Goal: Task Accomplishment & Management: Manage account settings

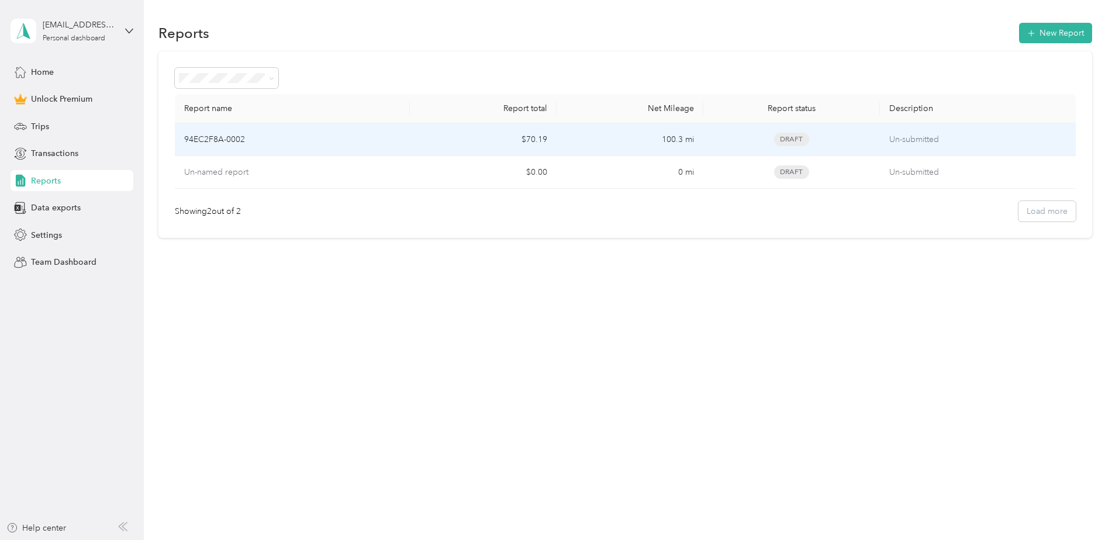
click at [268, 139] on div "94EC2F8A-0002" at bounding box center [292, 139] width 216 height 13
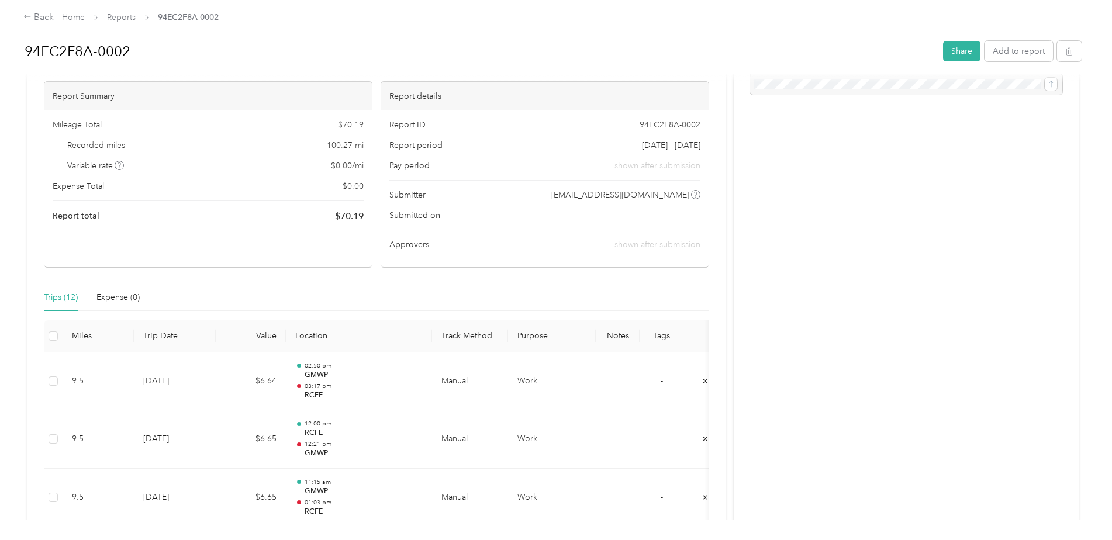
scroll to position [234, 0]
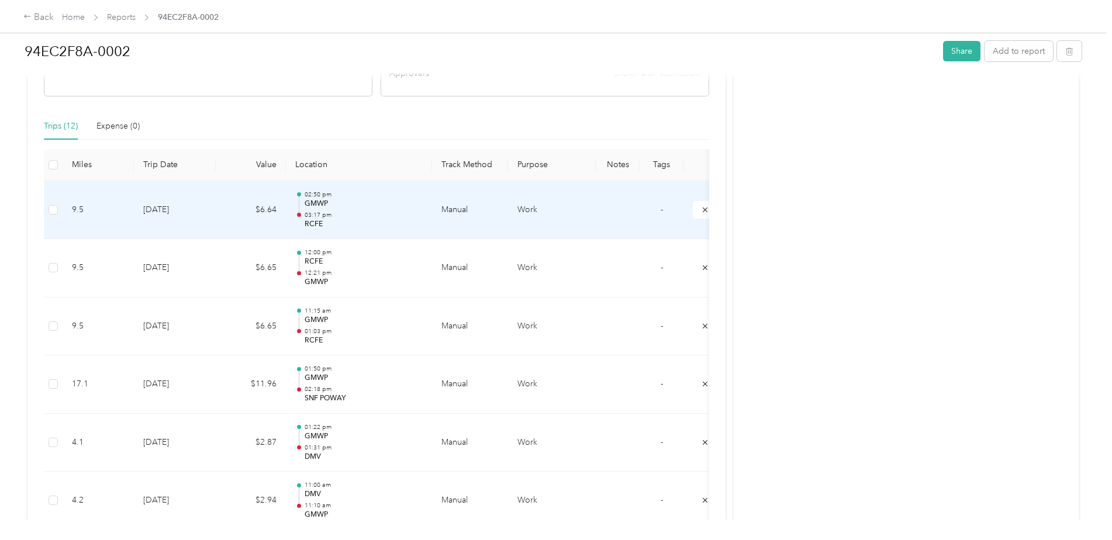
click at [189, 215] on td "[DATE]" at bounding box center [175, 210] width 82 height 58
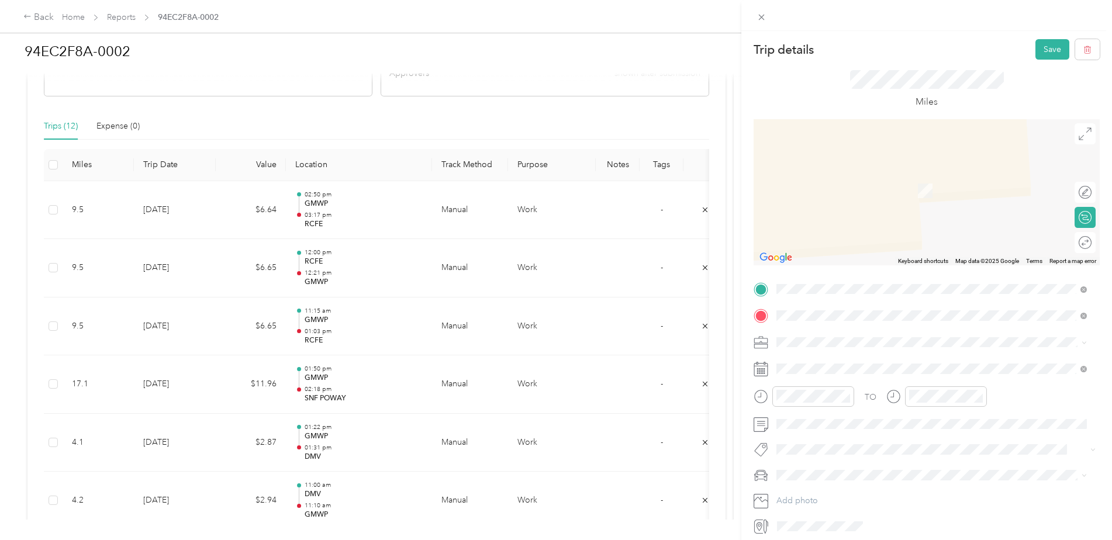
click at [762, 268] on div "Trip details Save This trip cannot be edited because it is either under review,…" at bounding box center [927, 287] width 346 height 496
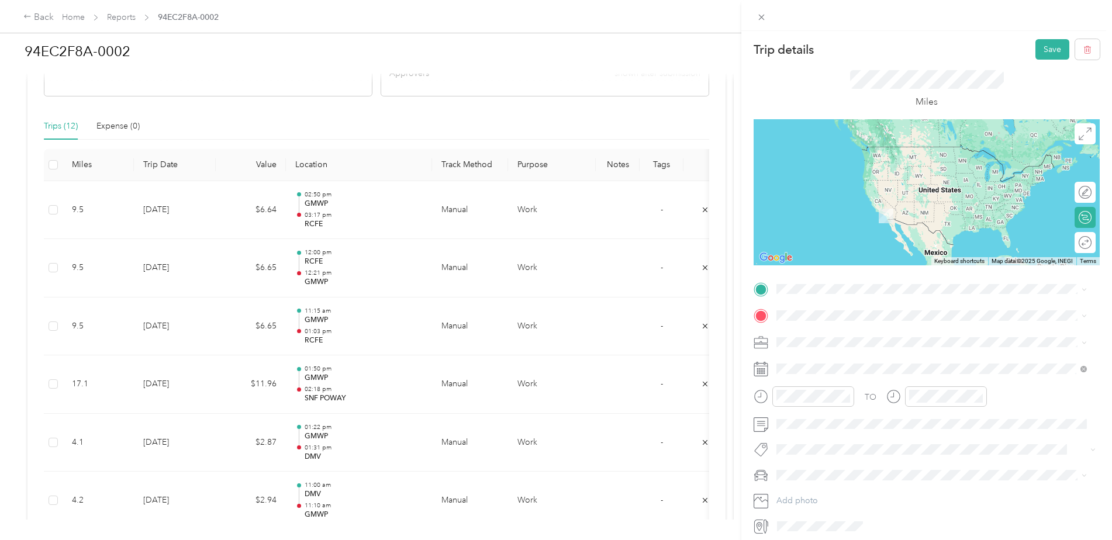
click at [803, 268] on div "Trip details Save This trip cannot be edited because it is either under review,…" at bounding box center [927, 287] width 346 height 496
click at [850, 398] on span "[STREET_ADDRESS][US_STATE]" at bounding box center [857, 393] width 117 height 11
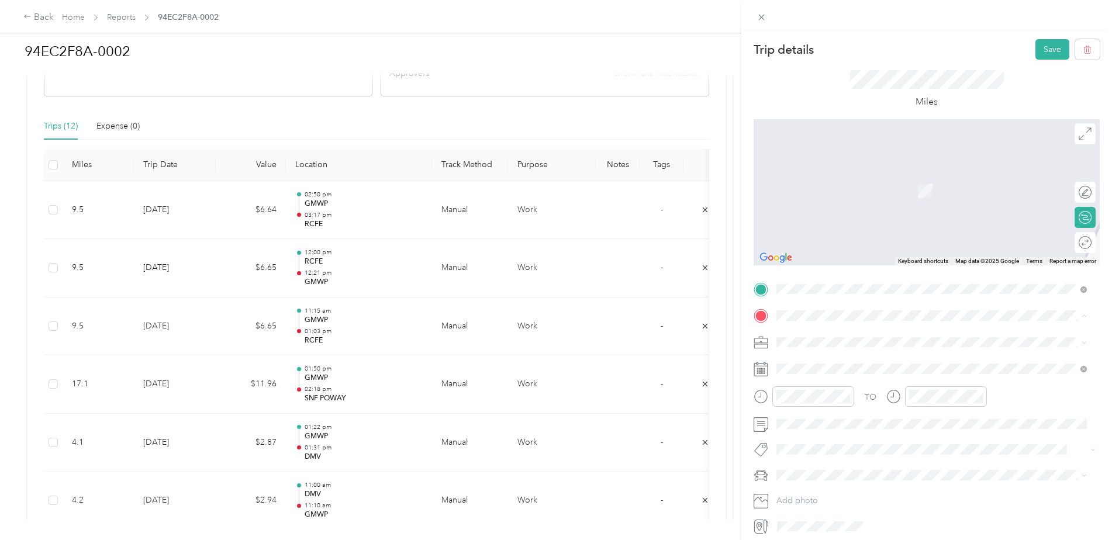
click at [850, 90] on div "Miles" at bounding box center [927, 89] width 154 height 39
click at [306, 222] on div "Trip details Save This trip cannot be edited because it is either under review,…" at bounding box center [556, 270] width 1112 height 540
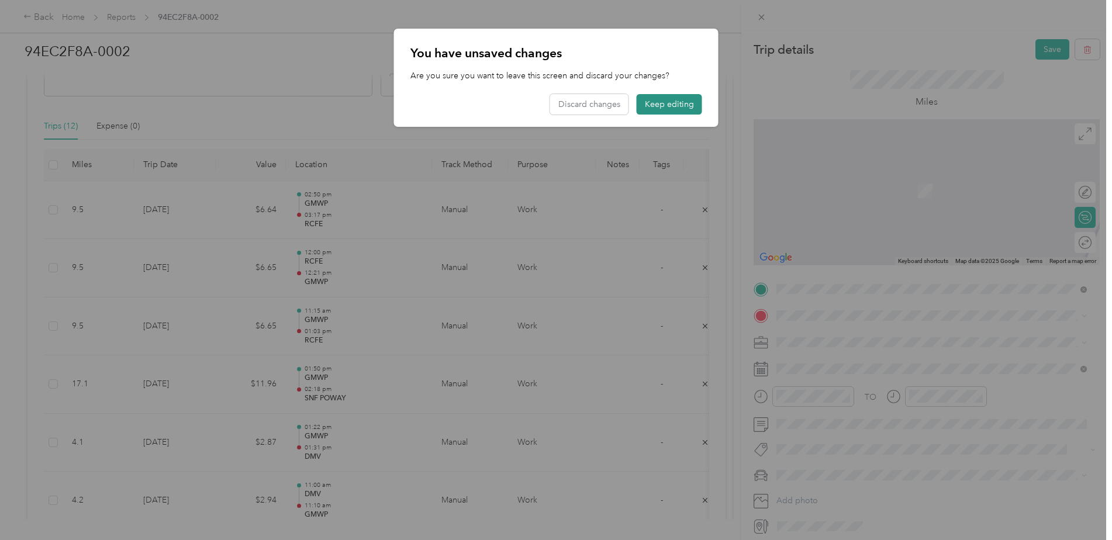
click at [642, 101] on button "Keep editing" at bounding box center [669, 104] width 65 height 20
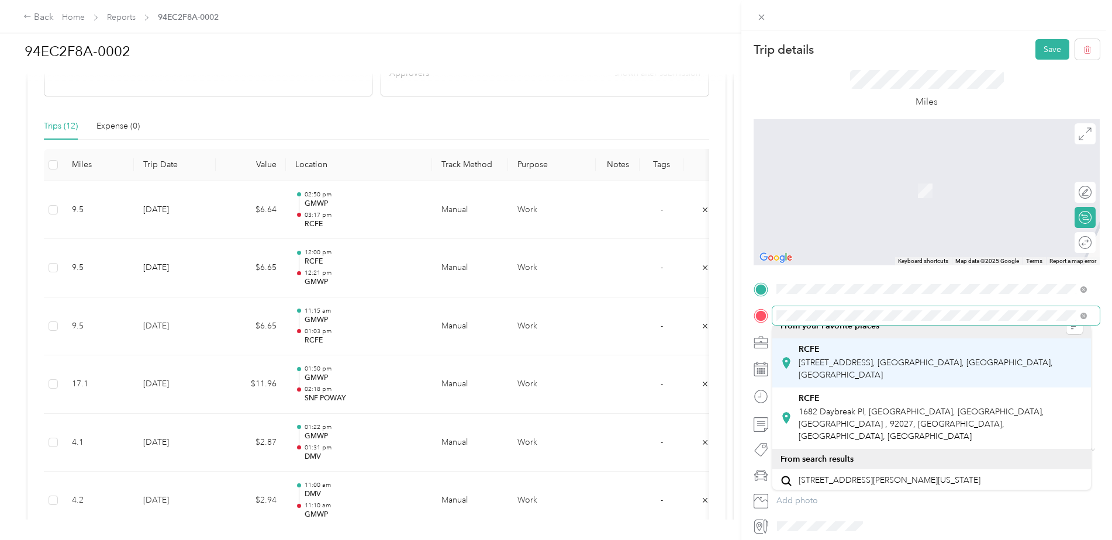
scroll to position [0, 0]
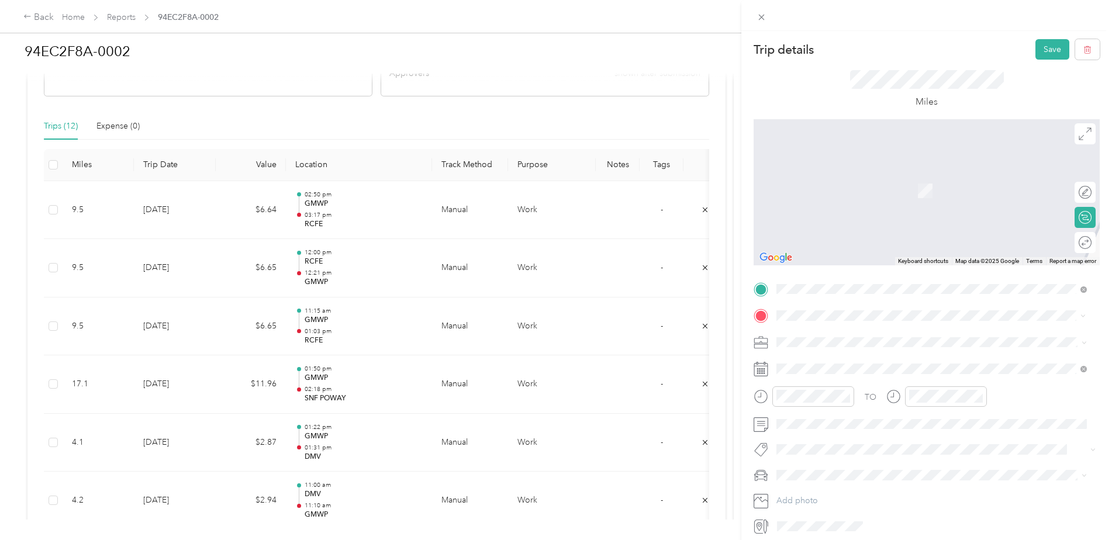
click at [844, 190] on div at bounding box center [927, 192] width 346 height 146
click at [868, 367] on div "[STREET_ADDRESS][US_STATE]" at bounding box center [931, 359] width 302 height 16
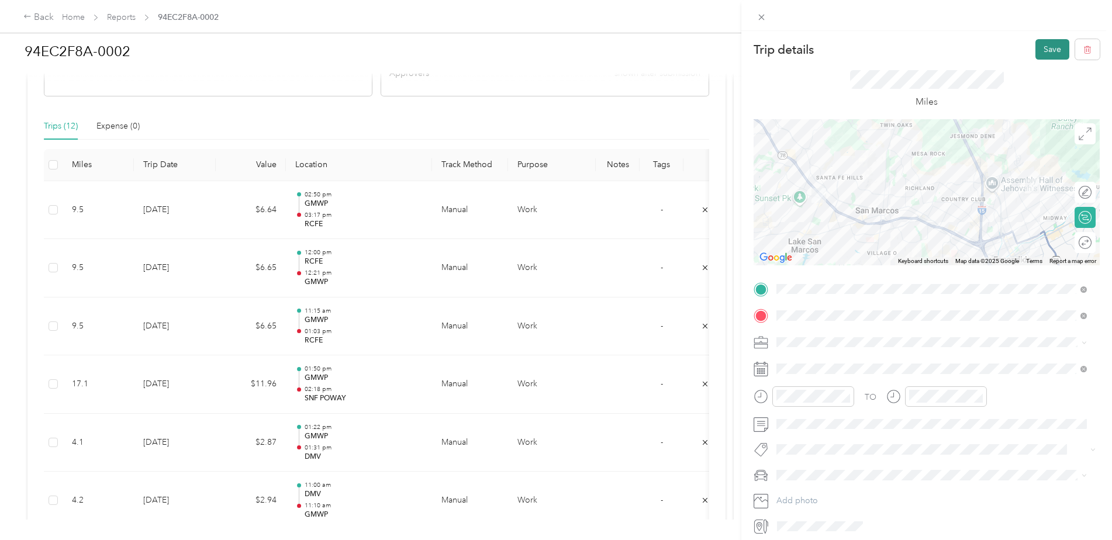
click at [1037, 51] on button "Save" at bounding box center [1052, 49] width 34 height 20
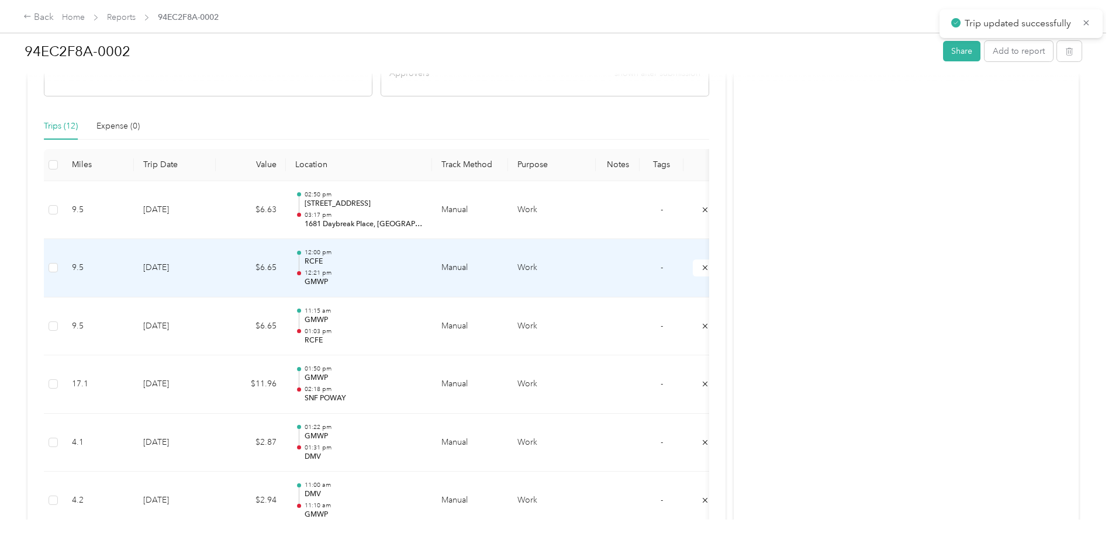
click at [320, 262] on p "RCFE" at bounding box center [364, 262] width 118 height 11
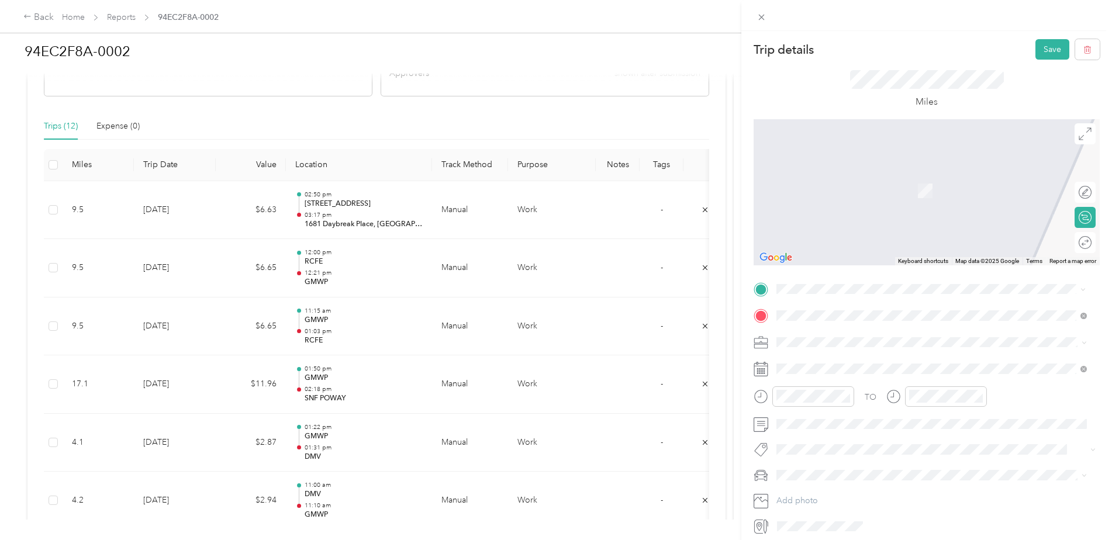
click at [875, 412] on span "1682 Daybreak [GEOGRAPHIC_DATA][US_STATE], [GEOGRAPHIC_DATA]" at bounding box center [936, 417] width 275 height 11
click at [828, 424] on span "[STREET_ADDRESS][US_STATE]" at bounding box center [857, 419] width 117 height 11
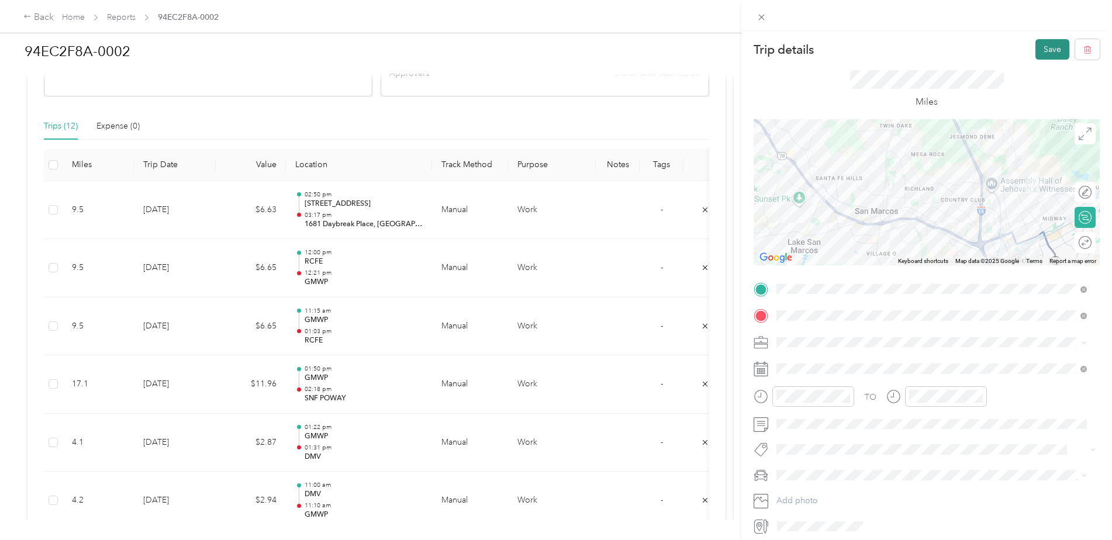
click at [1042, 49] on button "Save" at bounding box center [1052, 49] width 34 height 20
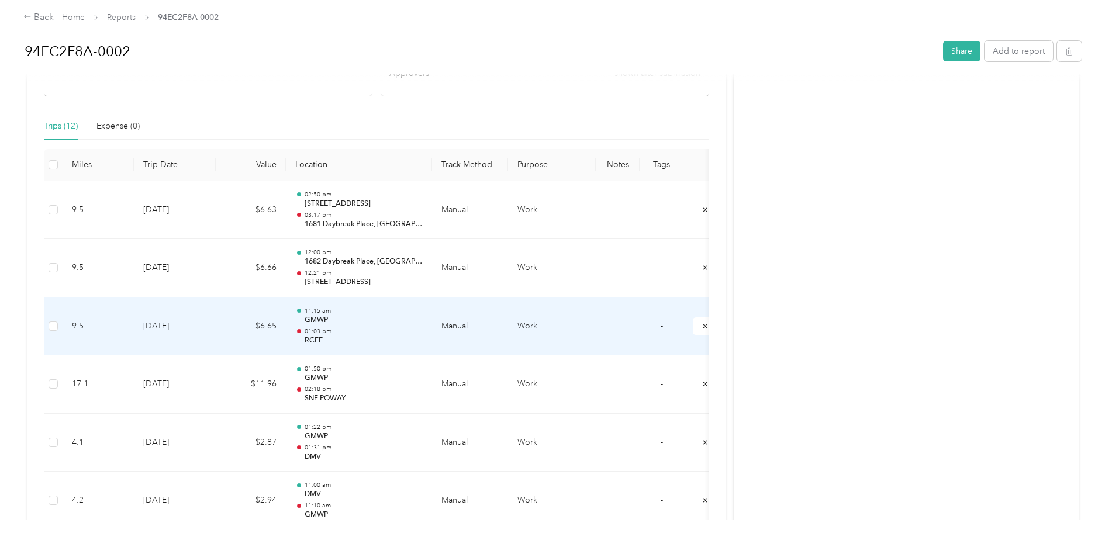
click at [316, 313] on p "11:15 am" at bounding box center [364, 311] width 118 height 8
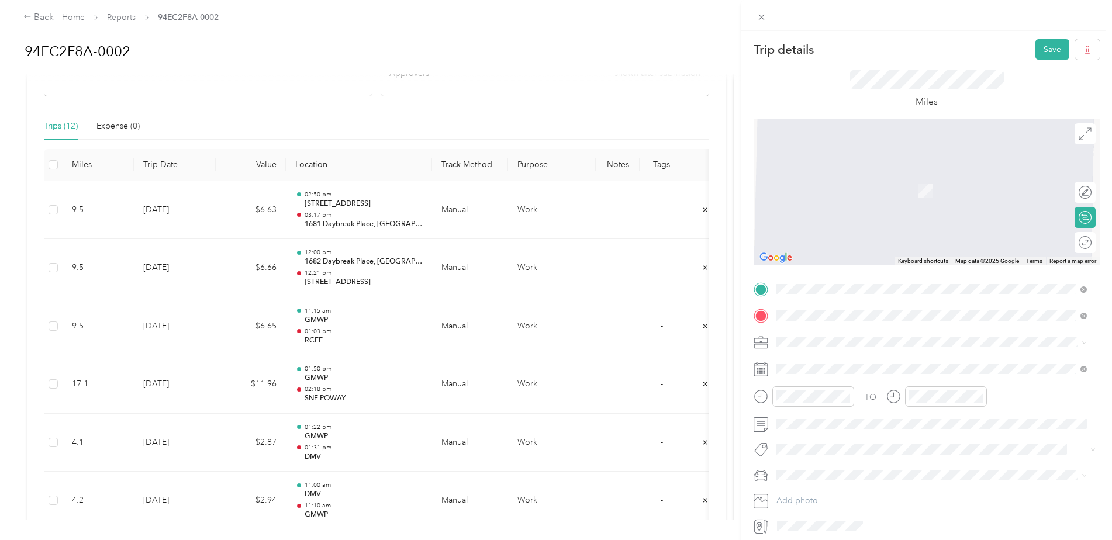
click at [829, 398] on span "[STREET_ADDRESS][US_STATE]" at bounding box center [857, 393] width 117 height 11
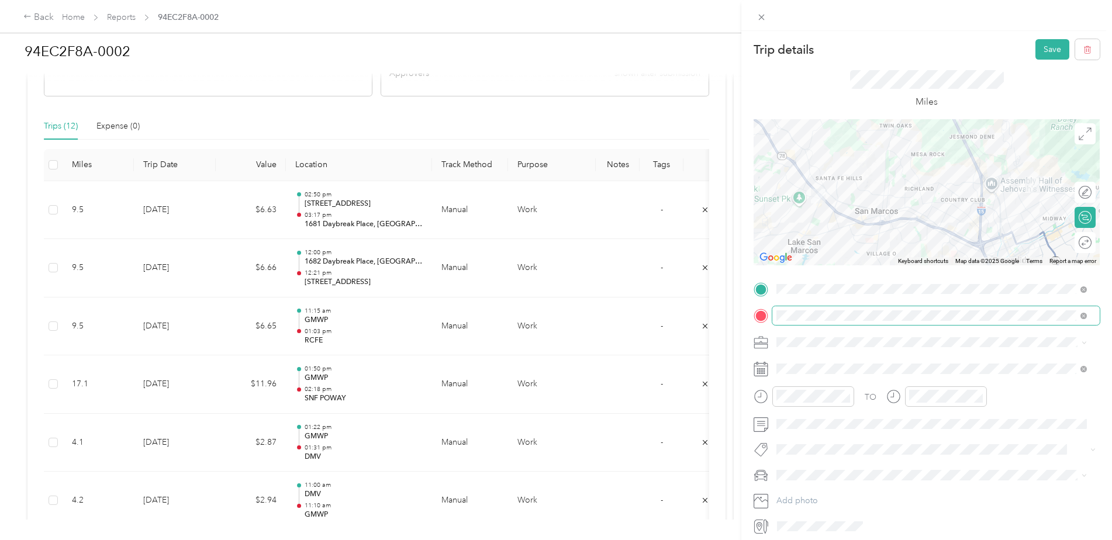
click at [803, 309] on span at bounding box center [935, 315] width 327 height 19
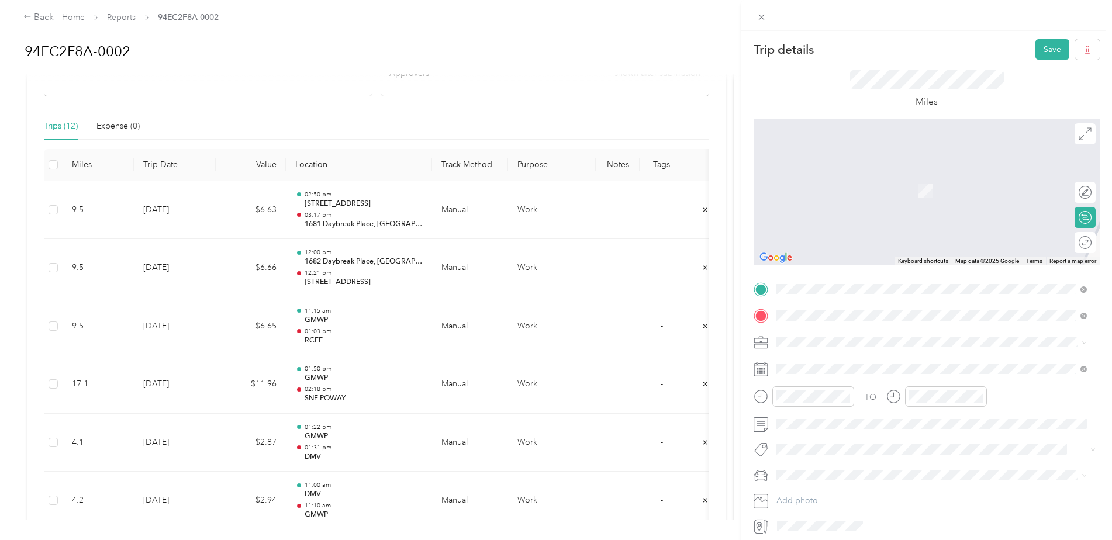
click at [862, 438] on span "1682 Daybreak [GEOGRAPHIC_DATA][US_STATE], [GEOGRAPHIC_DATA]" at bounding box center [936, 443] width 275 height 11
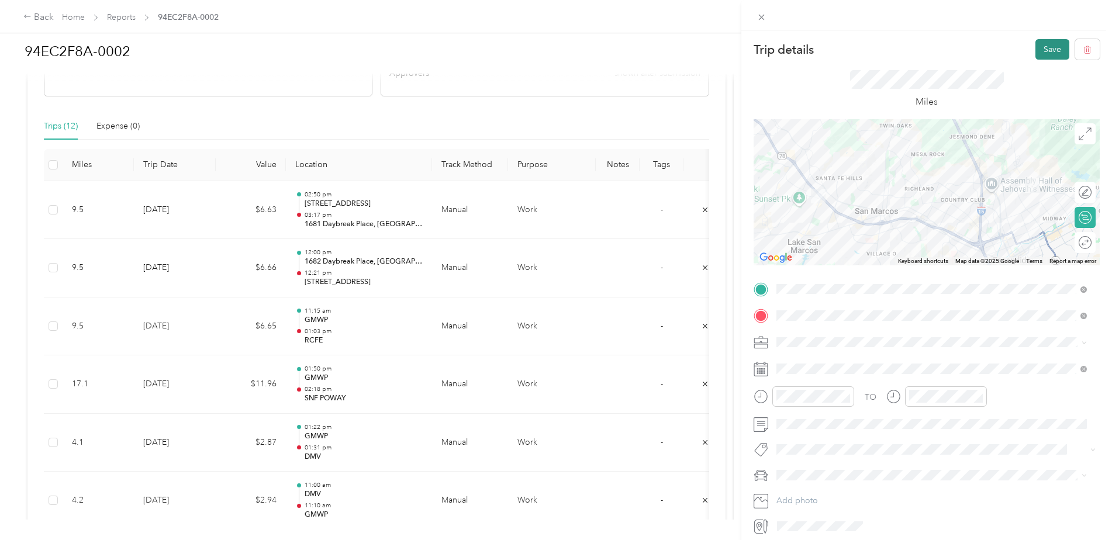
click at [1035, 49] on button "Save" at bounding box center [1052, 49] width 34 height 20
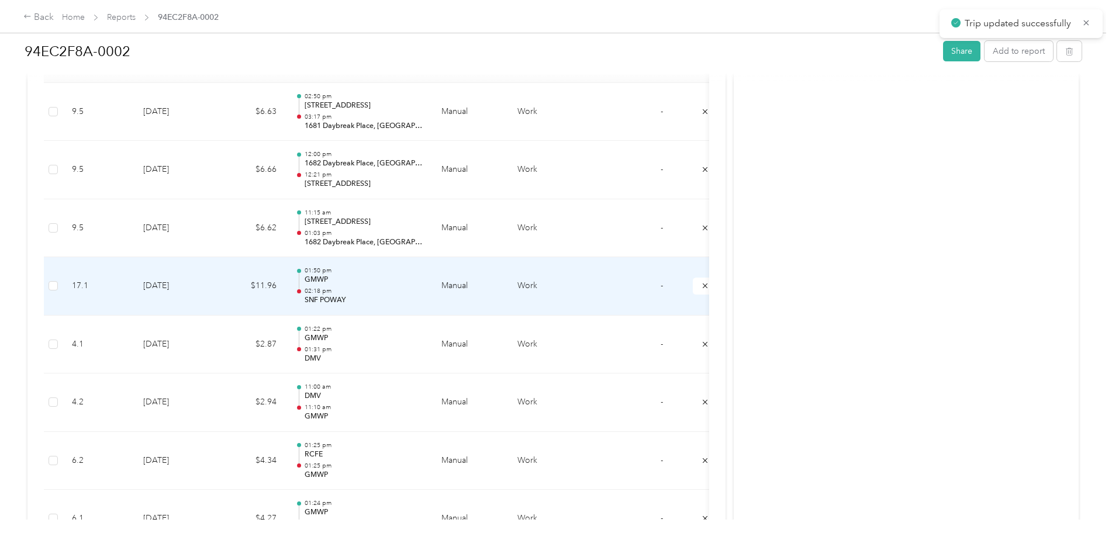
scroll to position [351, 0]
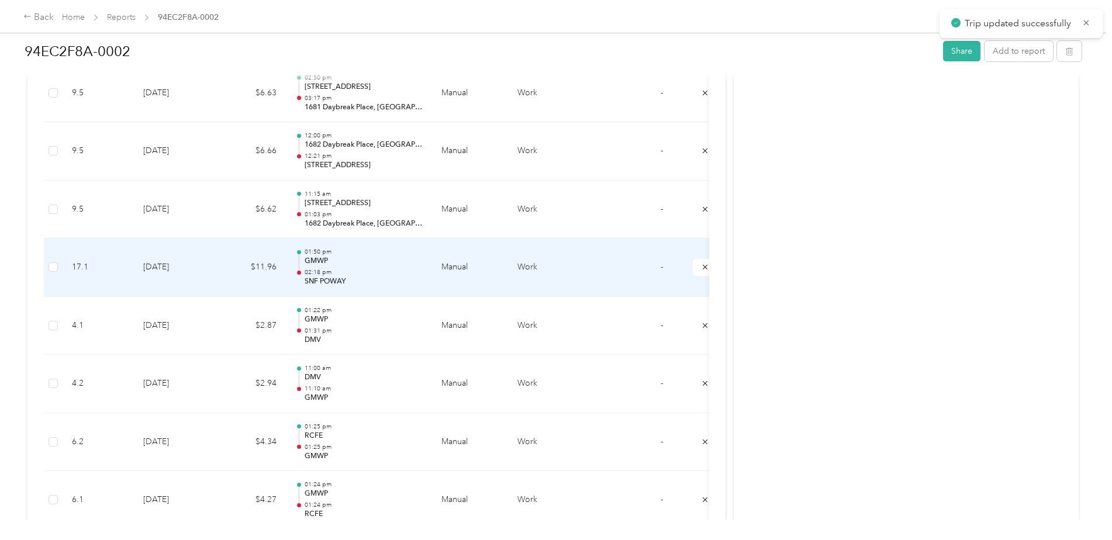
click at [323, 260] on p "GMWP" at bounding box center [364, 261] width 118 height 11
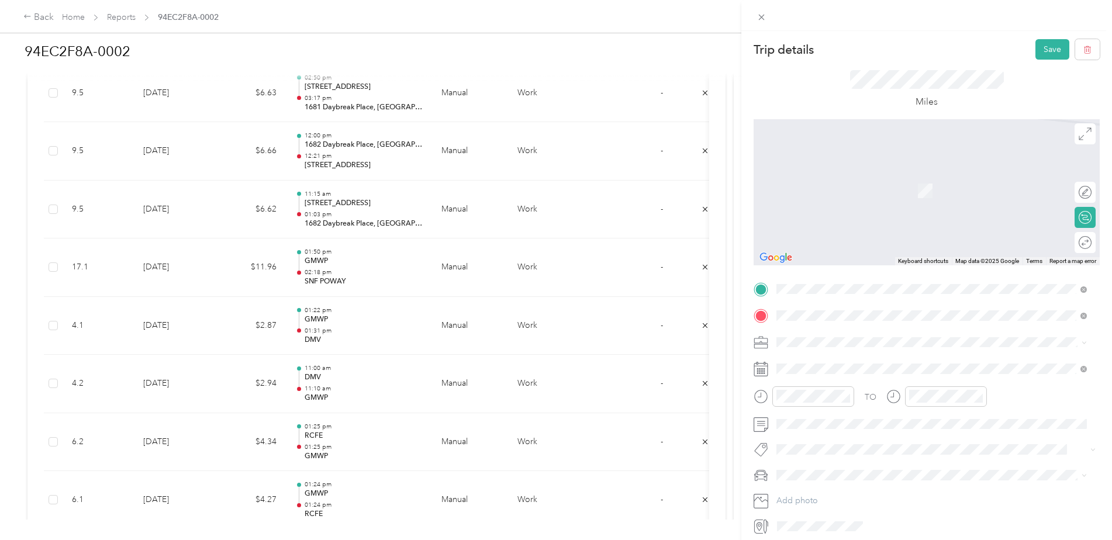
click at [844, 398] on span "[STREET_ADDRESS][US_STATE]" at bounding box center [857, 393] width 117 height 11
click at [840, 424] on span "[STREET_ADDRESS][US_STATE]" at bounding box center [857, 419] width 117 height 11
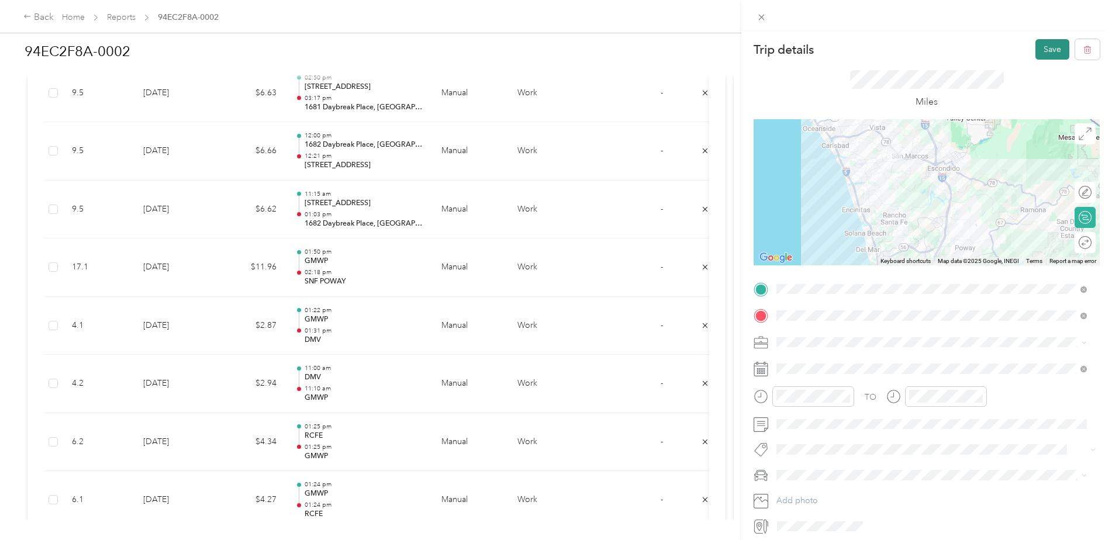
click at [1035, 53] on button "Save" at bounding box center [1052, 49] width 34 height 20
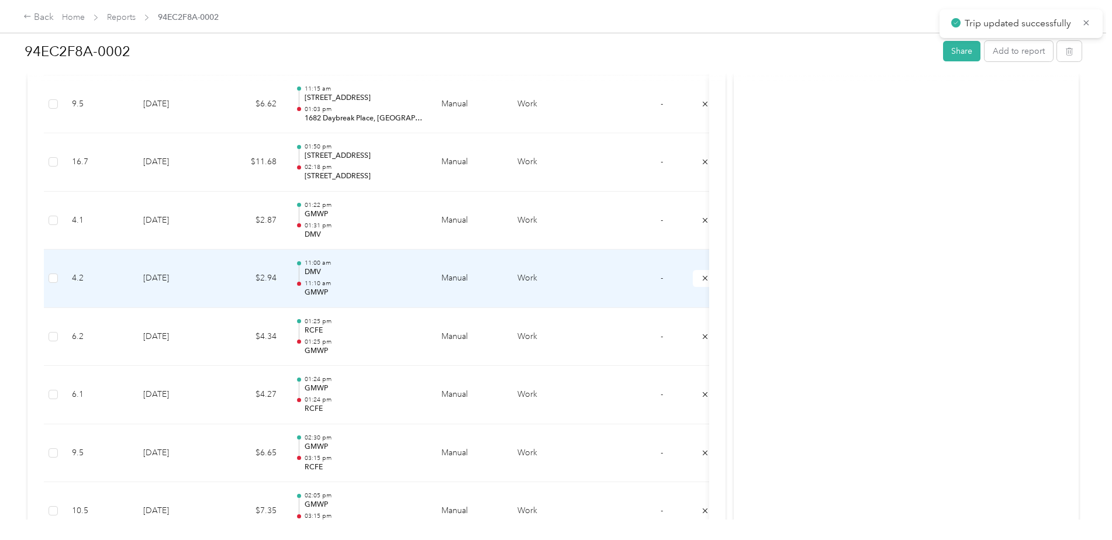
scroll to position [468, 0]
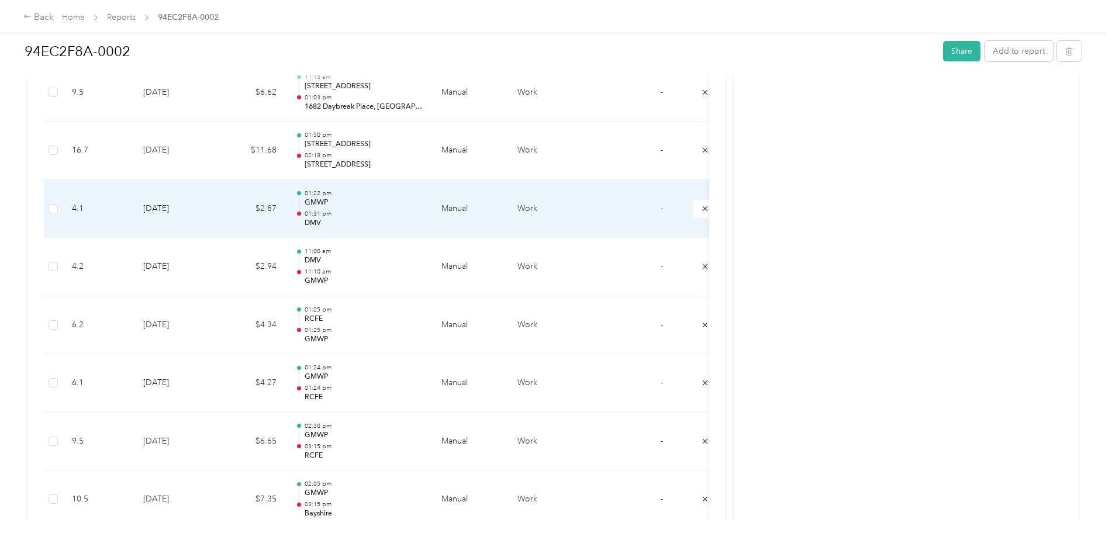
click at [315, 198] on p "GMWP" at bounding box center [364, 203] width 118 height 11
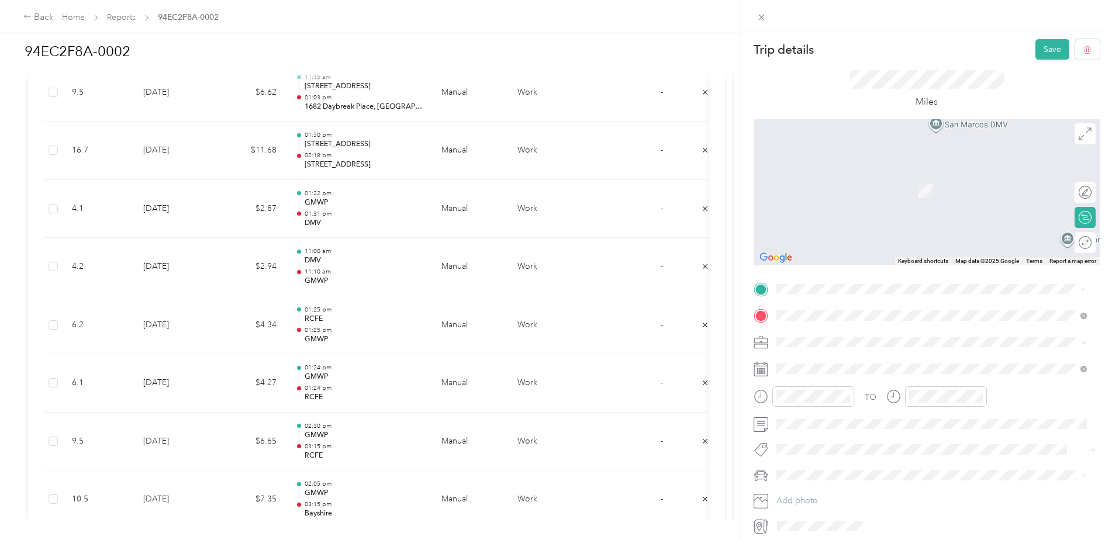
click at [821, 398] on span "[STREET_ADDRESS][US_STATE]" at bounding box center [857, 392] width 117 height 11
click at [814, 424] on span "[STREET_ADDRESS][US_STATE]" at bounding box center [857, 419] width 117 height 11
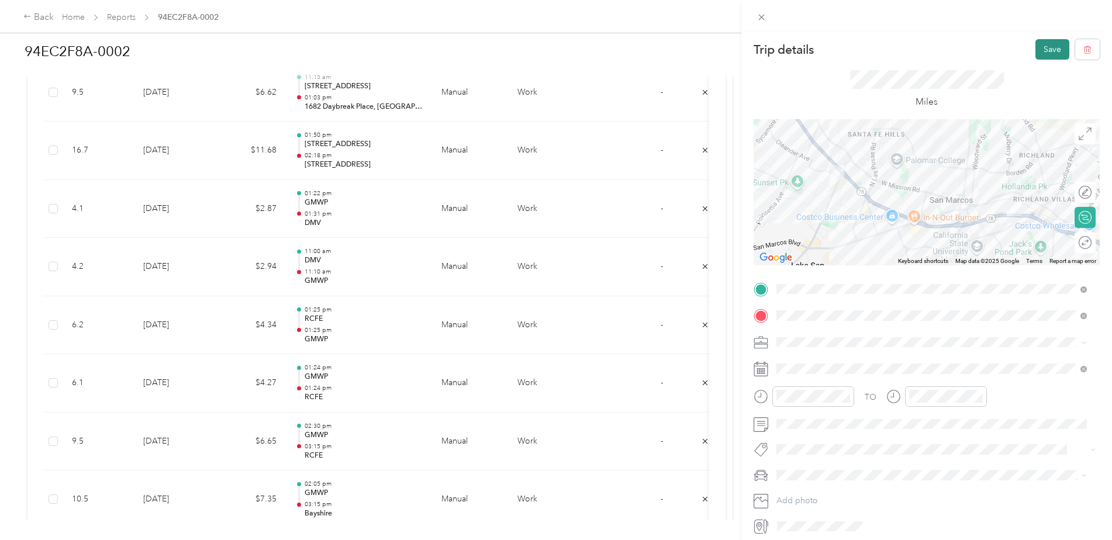
click at [1038, 47] on button "Save" at bounding box center [1052, 49] width 34 height 20
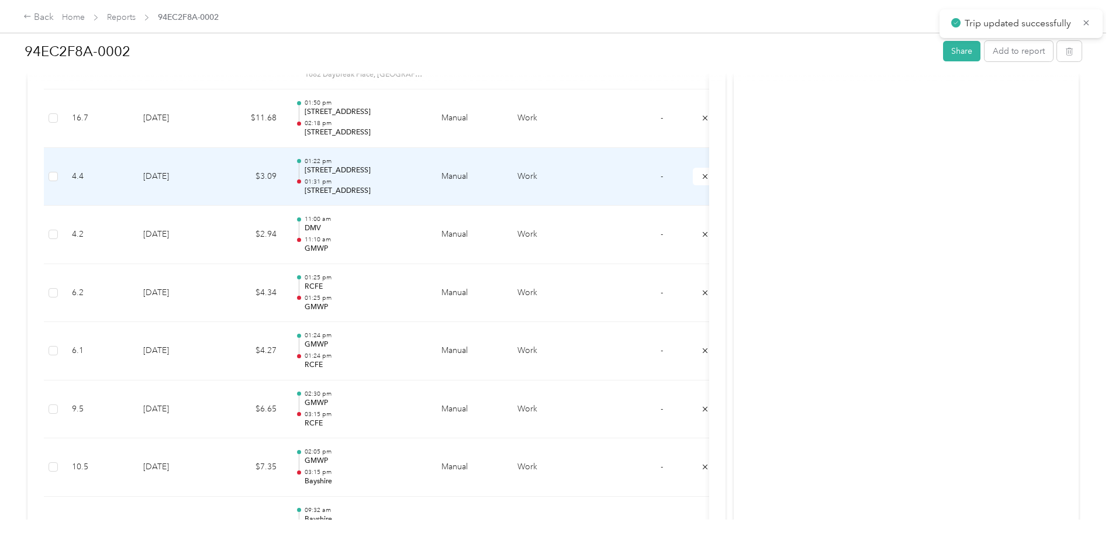
scroll to position [526, 0]
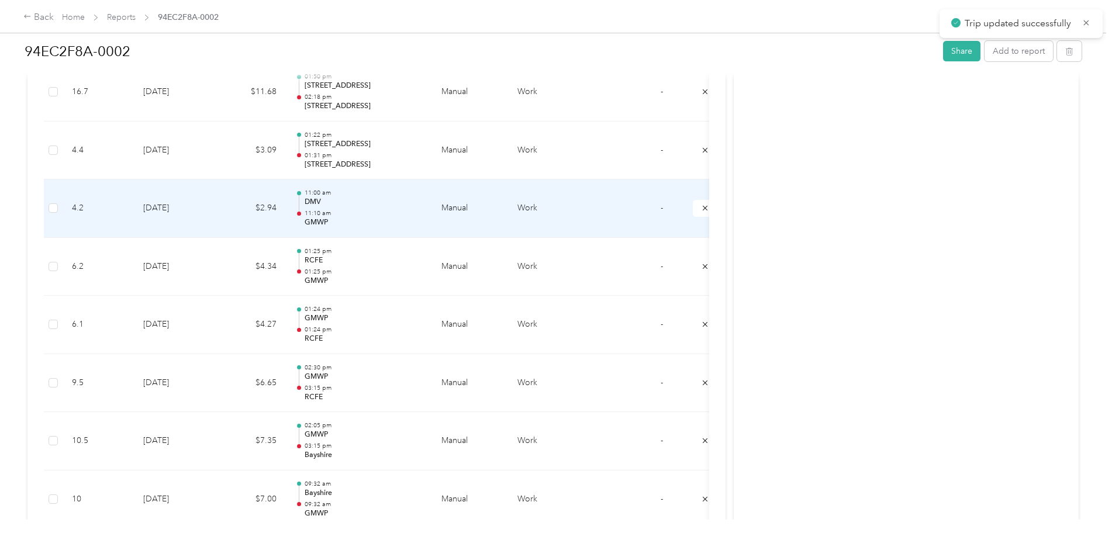
click at [313, 200] on p "DMV" at bounding box center [364, 202] width 118 height 11
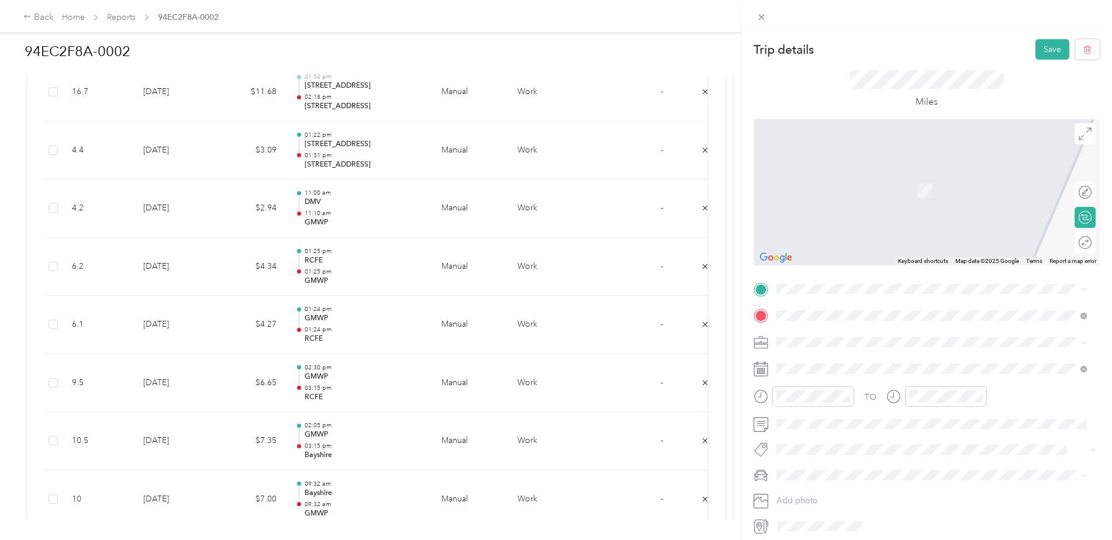
click at [844, 396] on span "[STREET_ADDRESS][US_STATE]" at bounding box center [857, 390] width 117 height 11
click at [848, 424] on span "[STREET_ADDRESS][US_STATE]" at bounding box center [857, 419] width 117 height 11
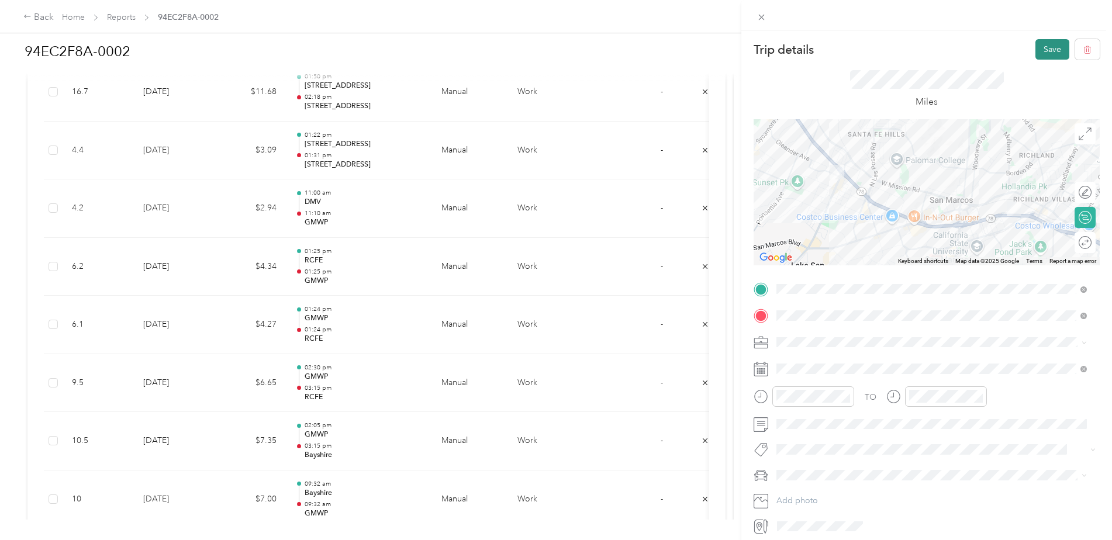
click at [1045, 46] on button "Save" at bounding box center [1052, 49] width 34 height 20
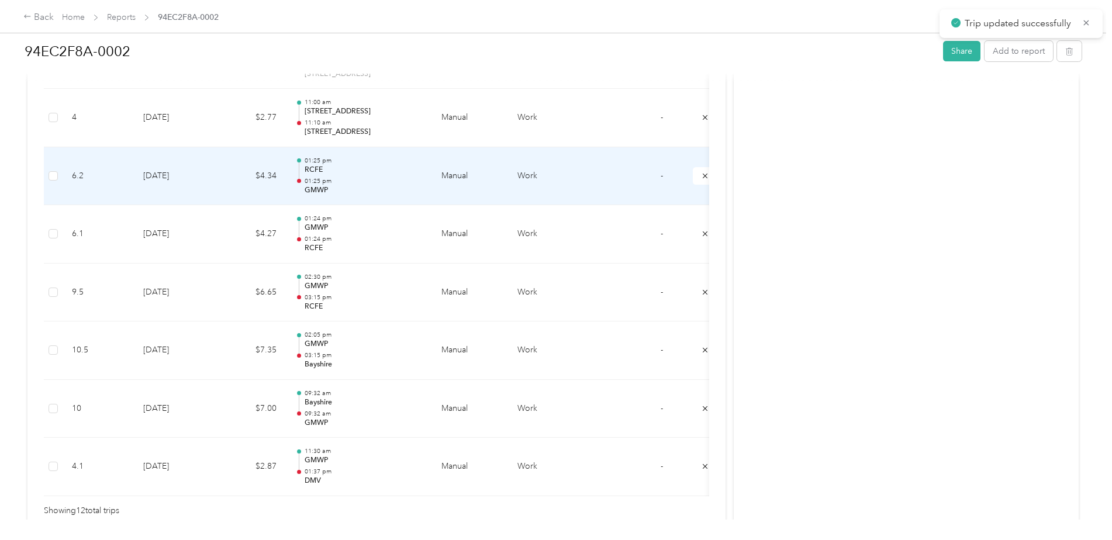
scroll to position [643, 0]
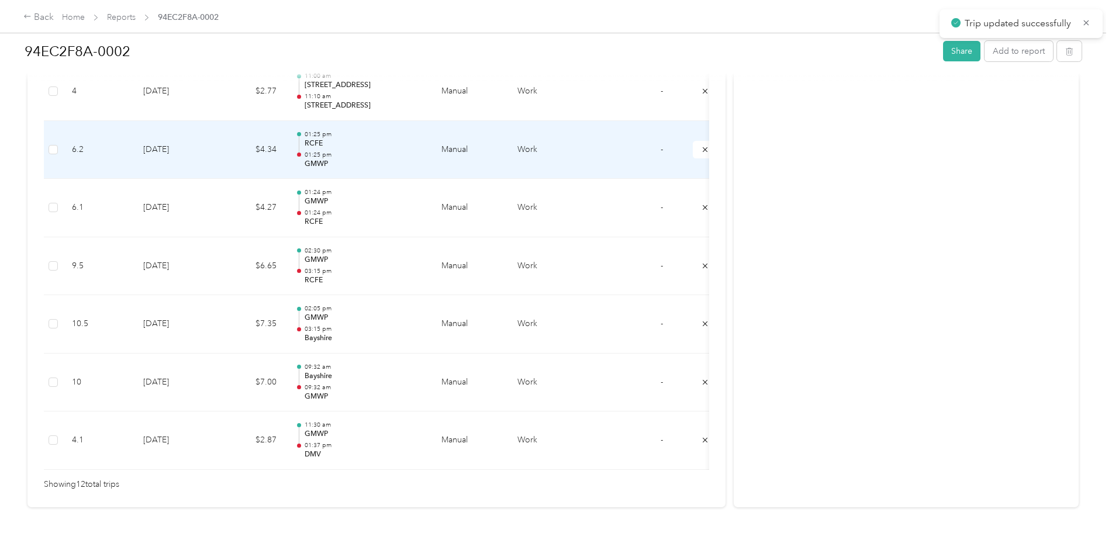
click at [315, 141] on p "RCFE" at bounding box center [364, 144] width 118 height 11
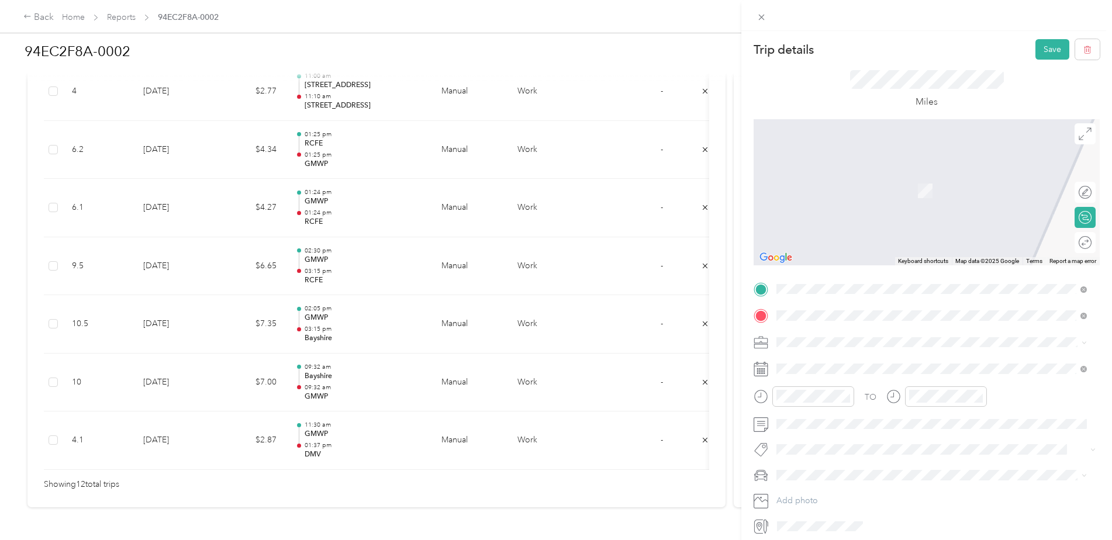
click at [836, 391] on span "[STREET_ADDRESS][PERSON_NAME][US_STATE]" at bounding box center [890, 393] width 182 height 11
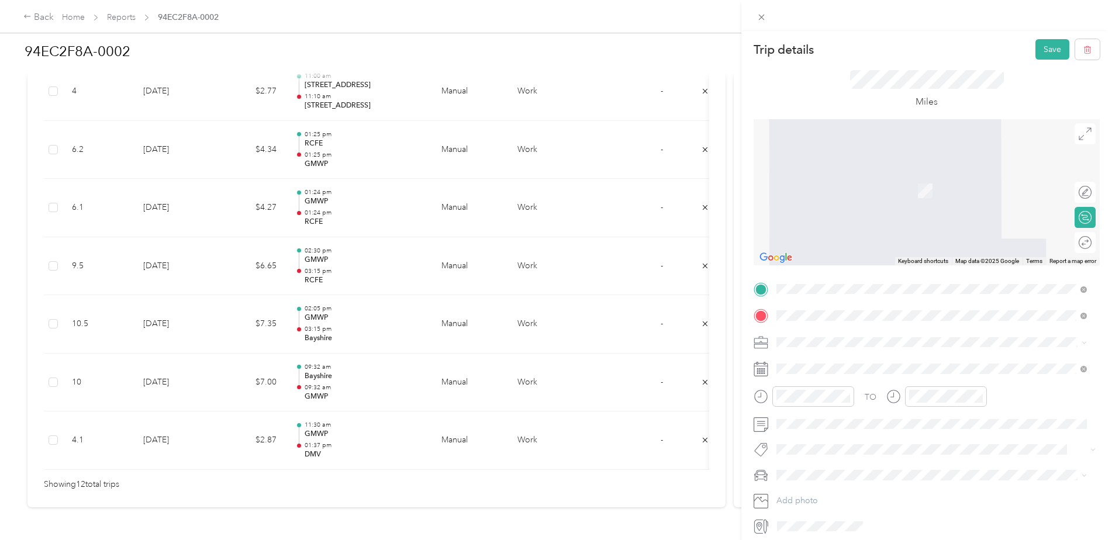
click at [827, 424] on span "[STREET_ADDRESS][US_STATE]" at bounding box center [857, 419] width 117 height 11
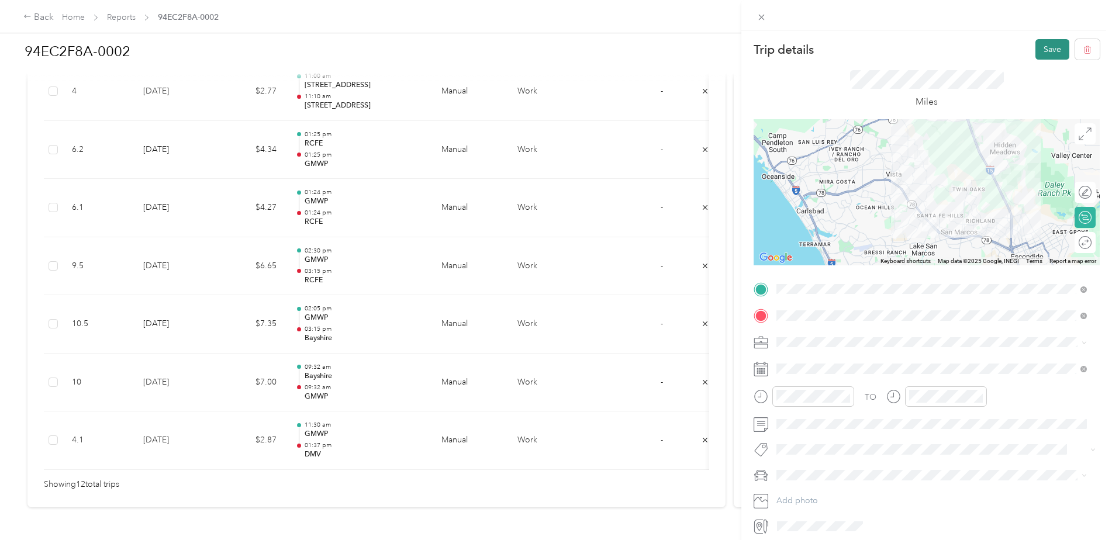
click at [1035, 46] on button "Save" at bounding box center [1052, 49] width 34 height 20
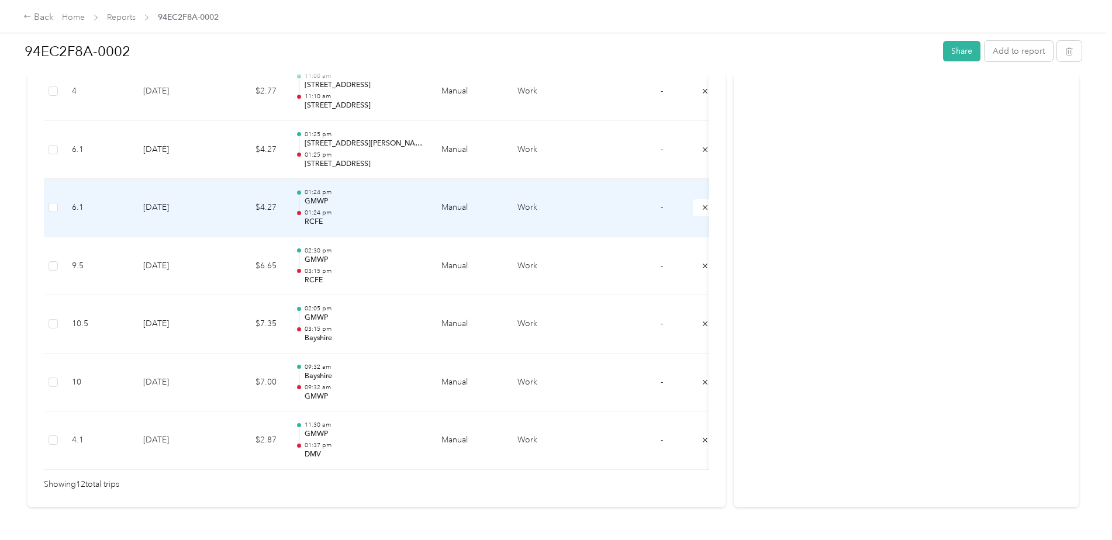
click at [316, 200] on p "GMWP" at bounding box center [364, 201] width 118 height 11
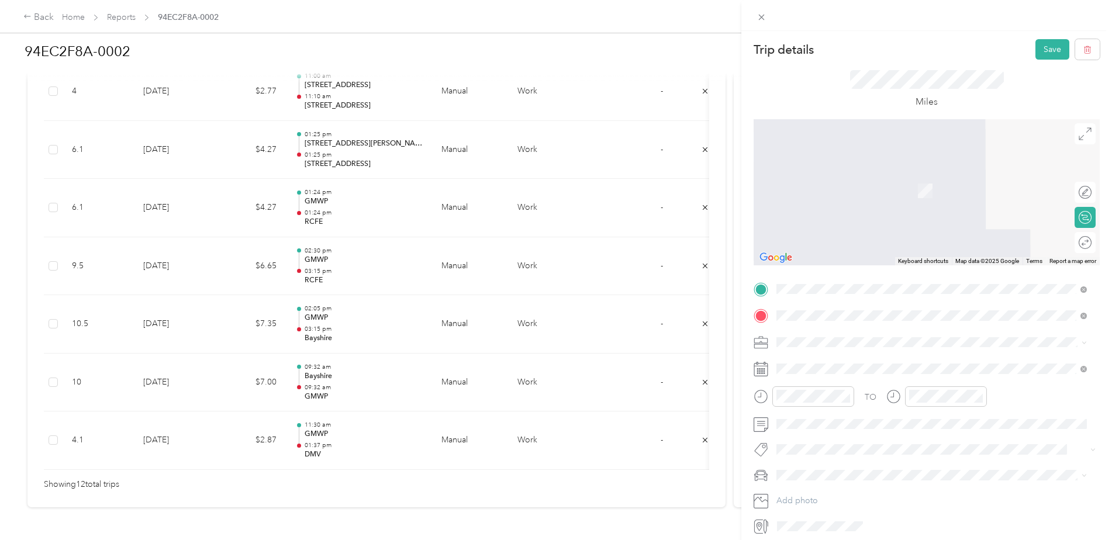
click at [827, 398] on span "[STREET_ADDRESS][US_STATE]" at bounding box center [857, 393] width 117 height 11
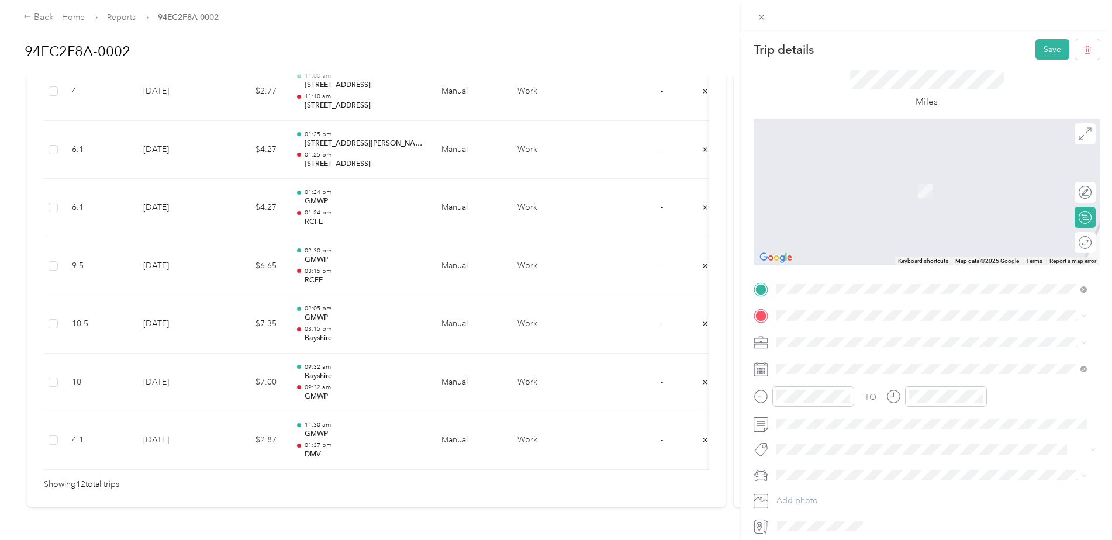
click at [822, 421] on span "[STREET_ADDRESS][PERSON_NAME][US_STATE]" at bounding box center [890, 415] width 182 height 11
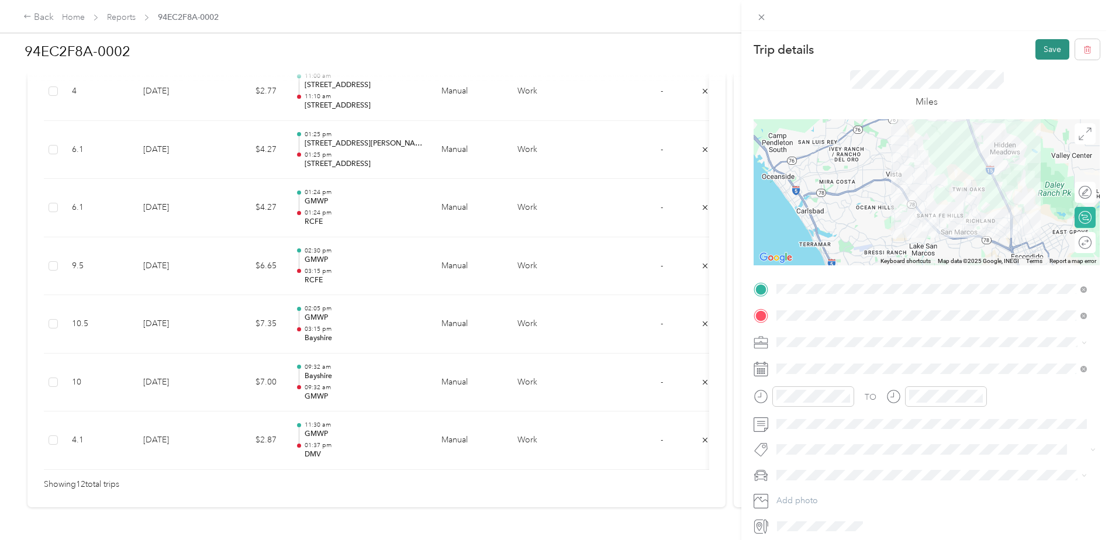
click at [1046, 49] on button "Save" at bounding box center [1052, 49] width 34 height 20
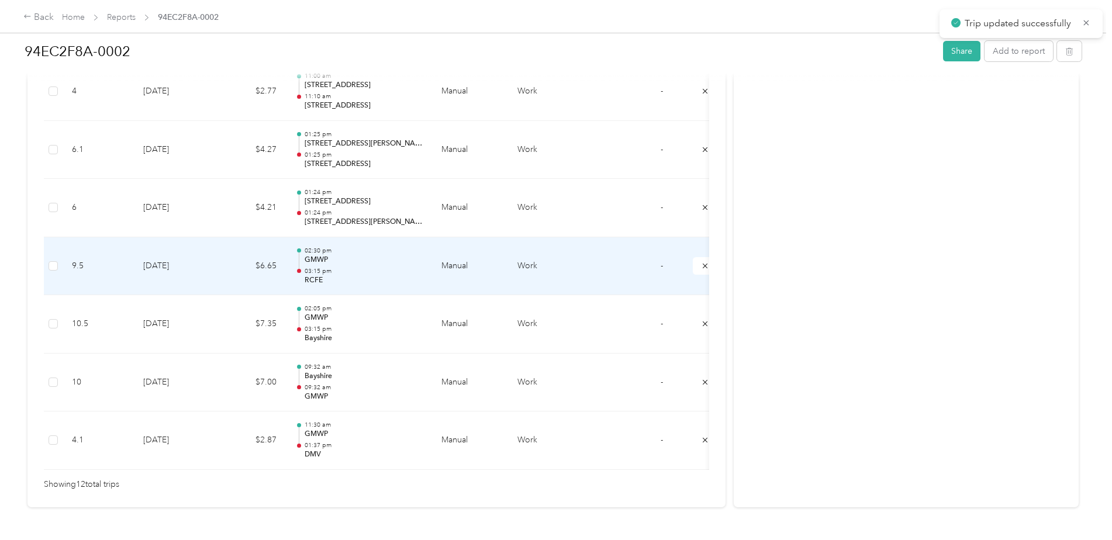
click at [317, 261] on p "GMWP" at bounding box center [364, 260] width 118 height 11
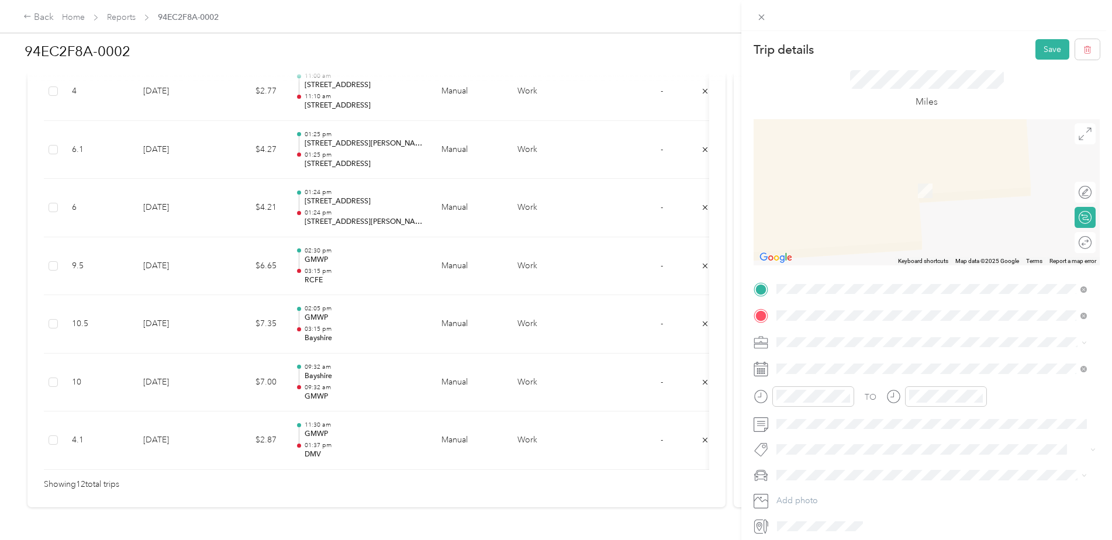
click at [814, 398] on span "[STREET_ADDRESS][US_STATE]" at bounding box center [857, 393] width 117 height 11
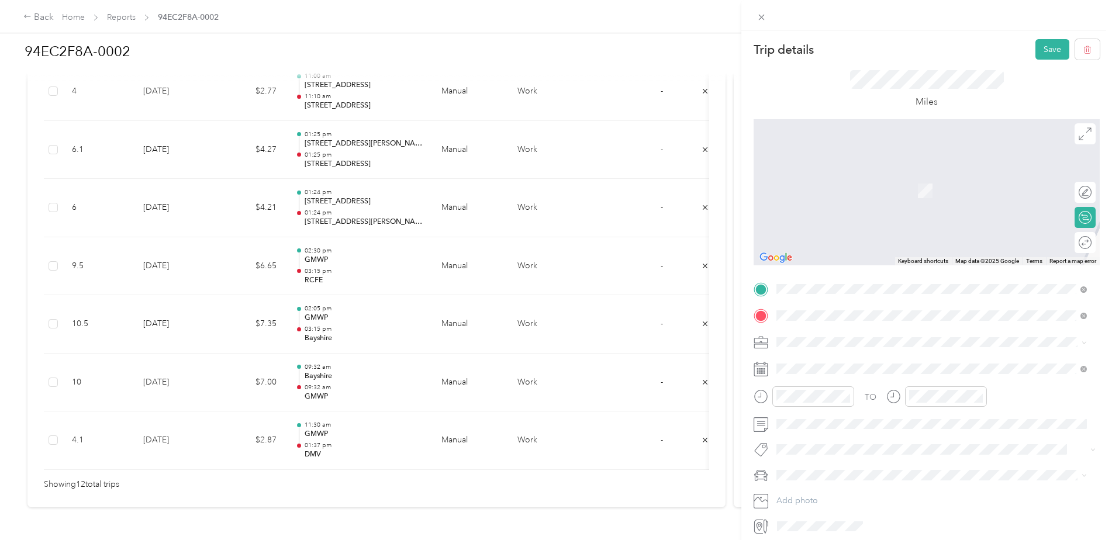
click at [815, 429] on span "[STREET_ADDRESS][US_STATE]" at bounding box center [857, 431] width 117 height 11
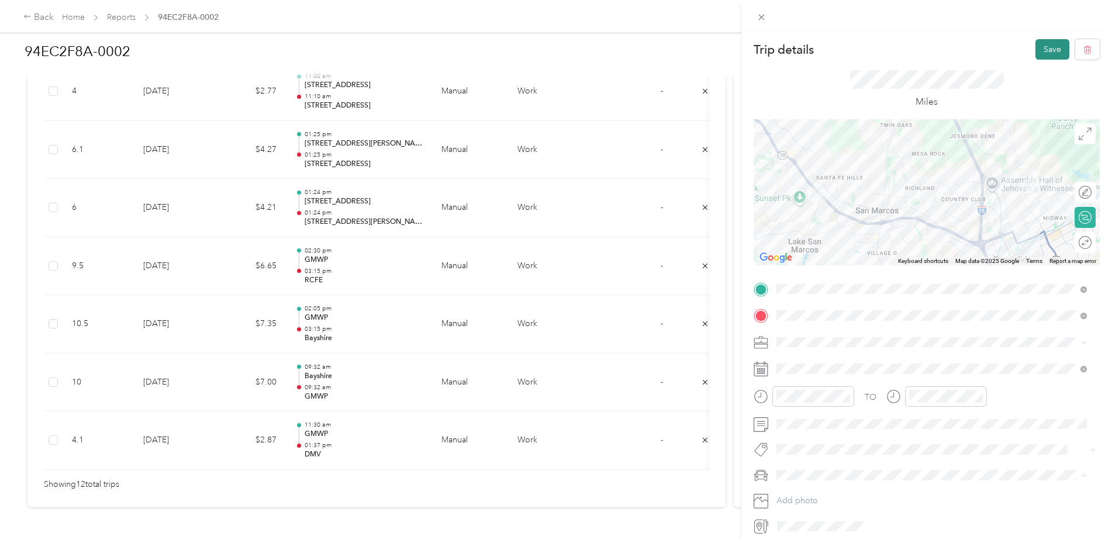
click at [1035, 44] on button "Save" at bounding box center [1052, 49] width 34 height 20
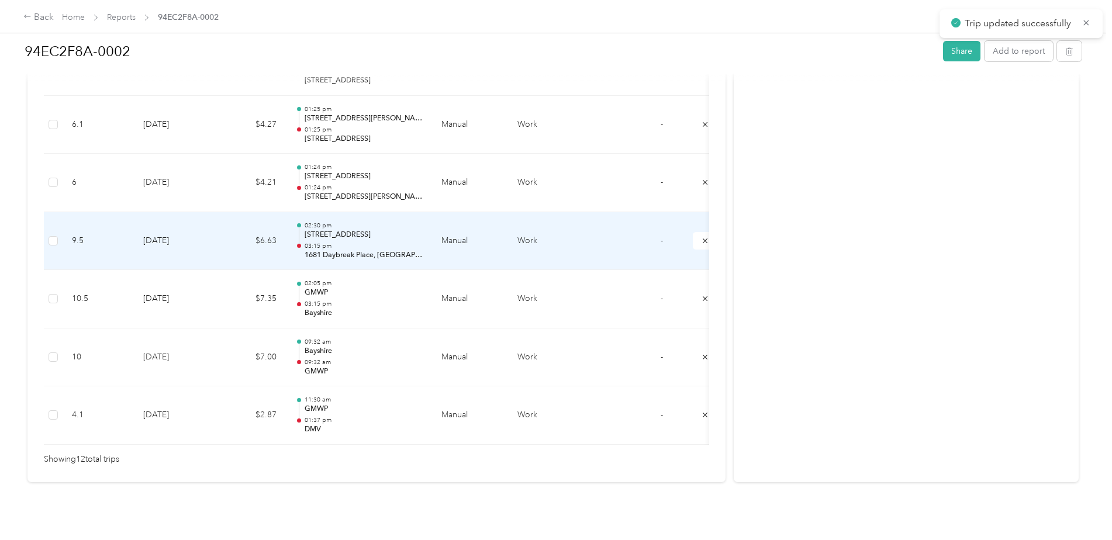
scroll to position [689, 0]
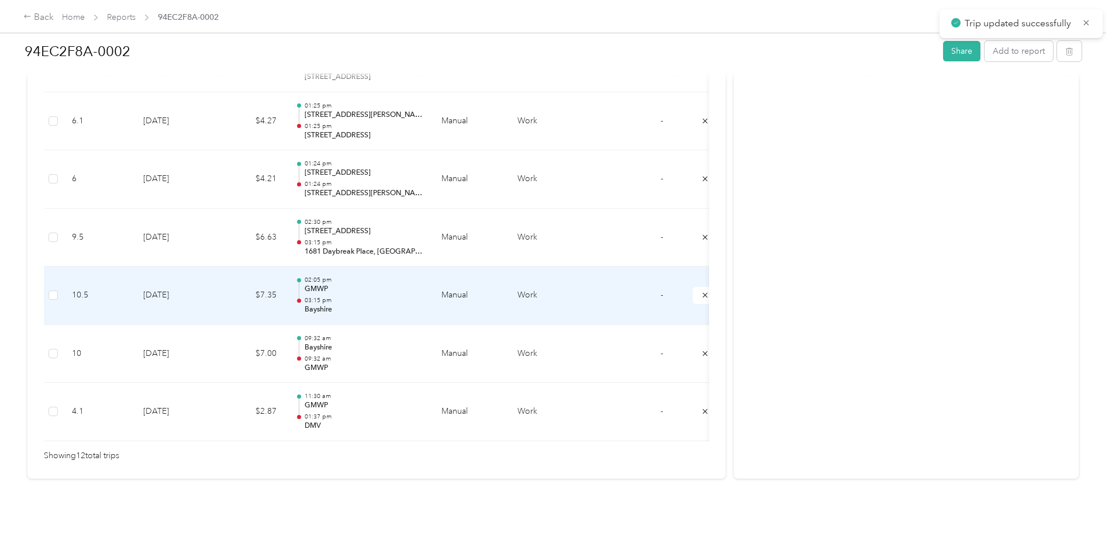
click at [314, 284] on p "GMWP" at bounding box center [364, 289] width 118 height 11
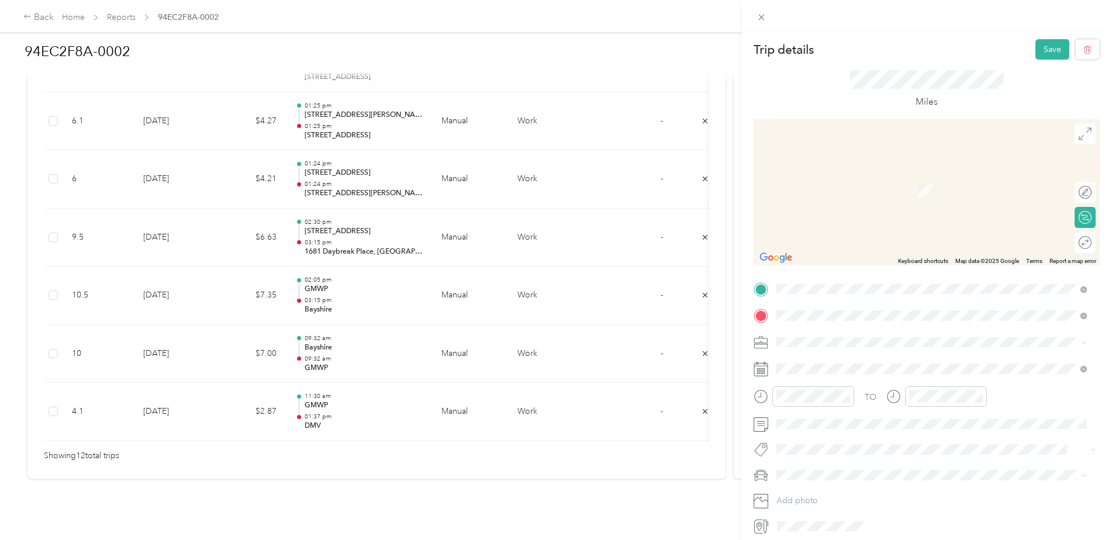
click at [825, 398] on span "[STREET_ADDRESS][US_STATE]" at bounding box center [857, 393] width 117 height 11
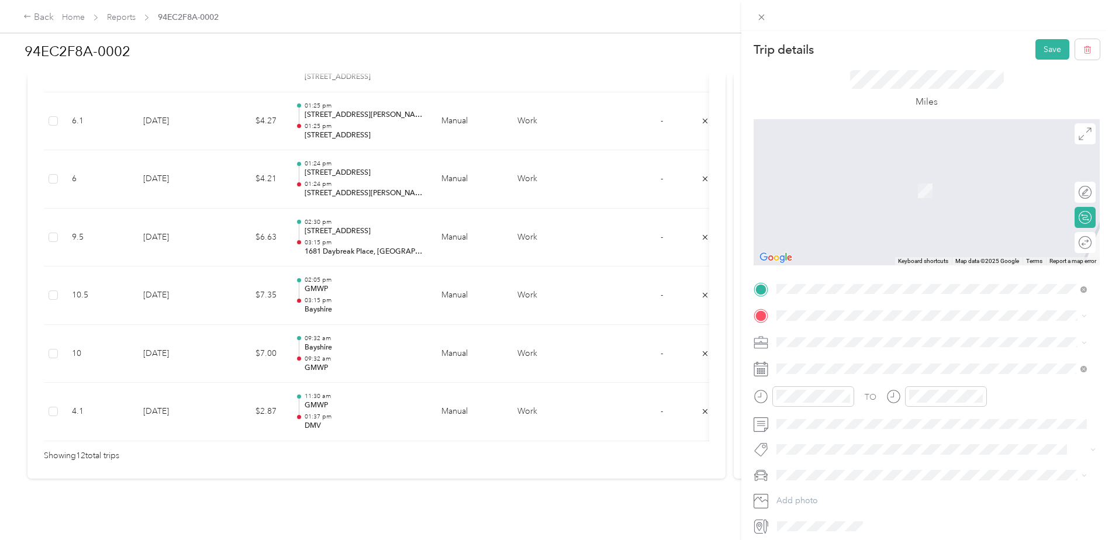
click at [805, 431] on span "[STREET_ADDRESS][US_STATE]" at bounding box center [857, 430] width 117 height 11
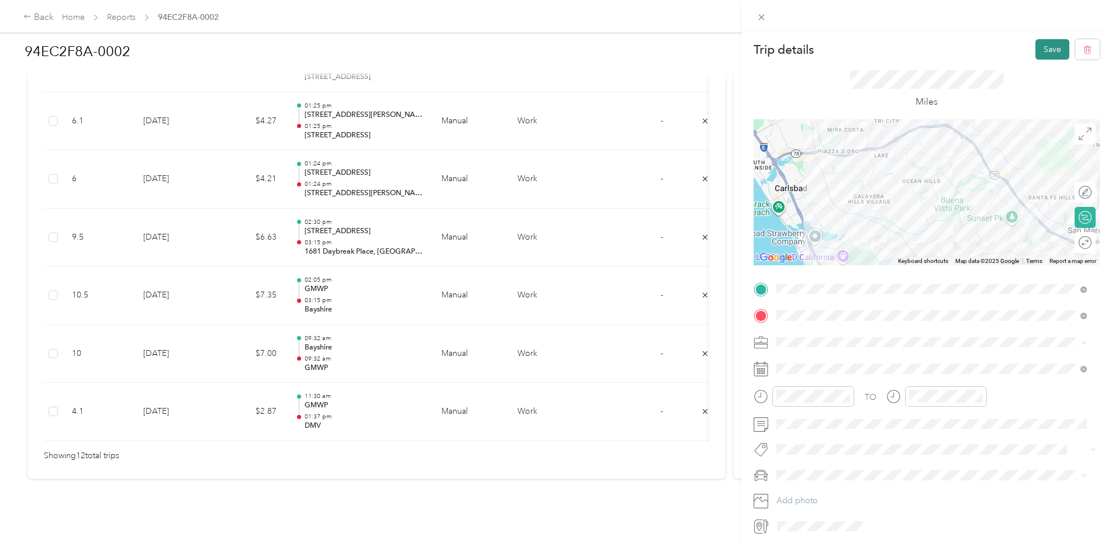
click at [1035, 51] on button "Save" at bounding box center [1052, 49] width 34 height 20
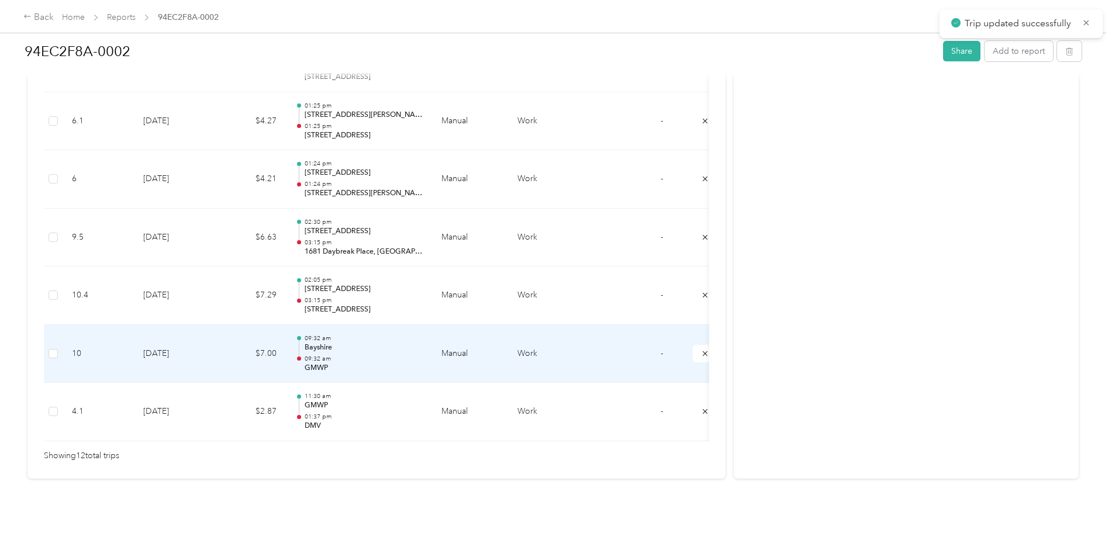
click at [314, 343] on p "Bayshire" at bounding box center [364, 348] width 118 height 11
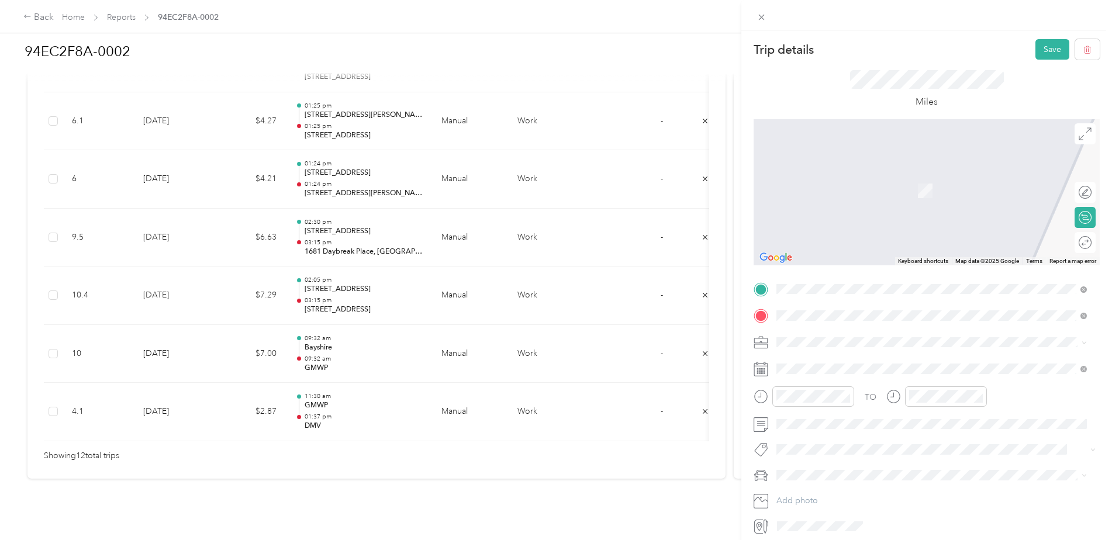
click at [854, 410] on span "[STREET_ADDRESS][US_STATE]" at bounding box center [857, 405] width 117 height 11
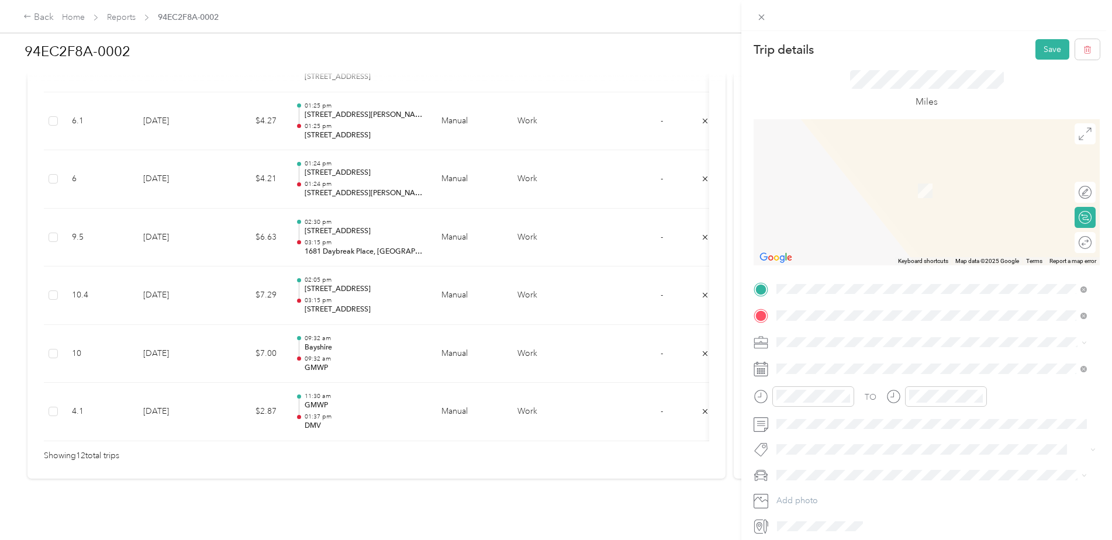
click at [854, 424] on span "[STREET_ADDRESS][US_STATE]" at bounding box center [857, 419] width 117 height 11
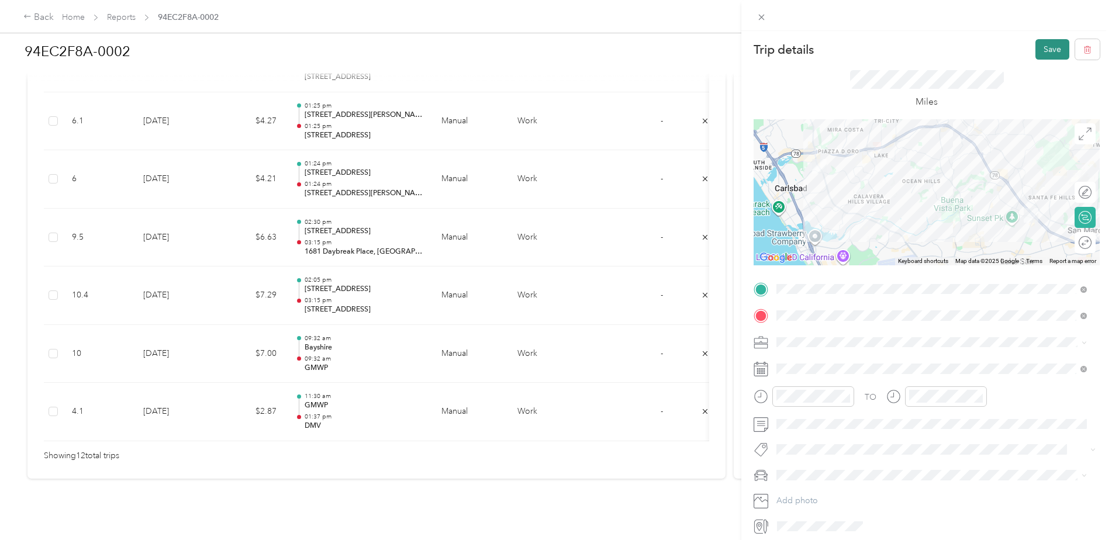
click at [1041, 52] on button "Save" at bounding box center [1052, 49] width 34 height 20
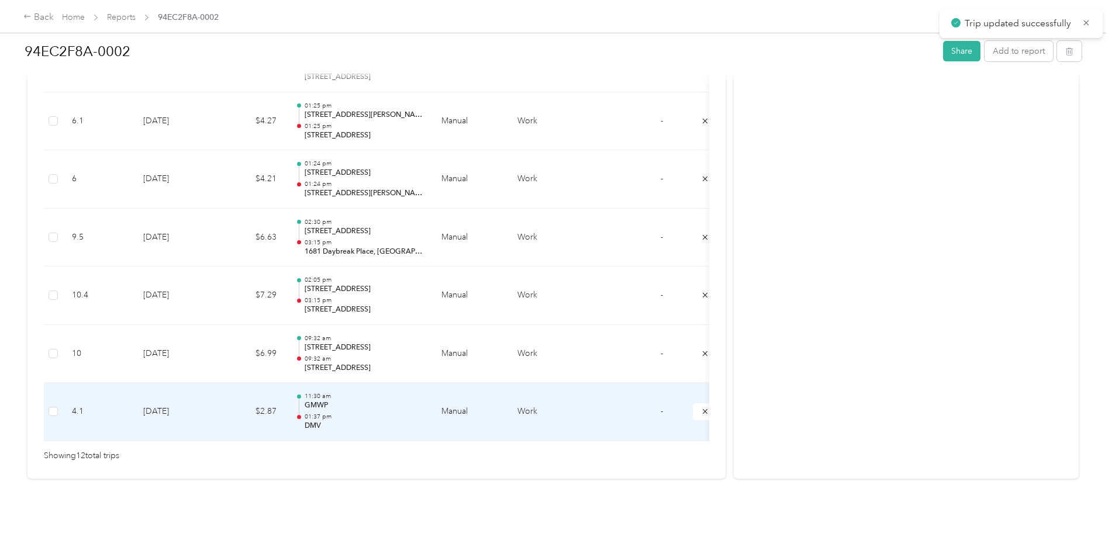
click at [319, 400] on p "GMWP" at bounding box center [364, 405] width 118 height 11
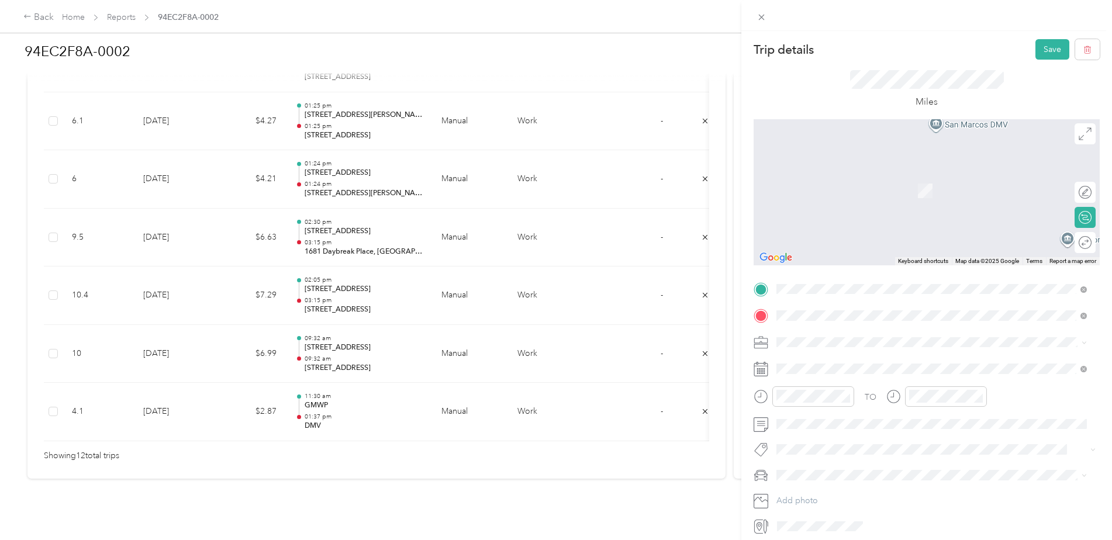
click at [825, 398] on span "[STREET_ADDRESS][US_STATE]" at bounding box center [857, 393] width 117 height 11
click at [876, 424] on span "[STREET_ADDRESS][US_STATE]" at bounding box center [857, 419] width 117 height 11
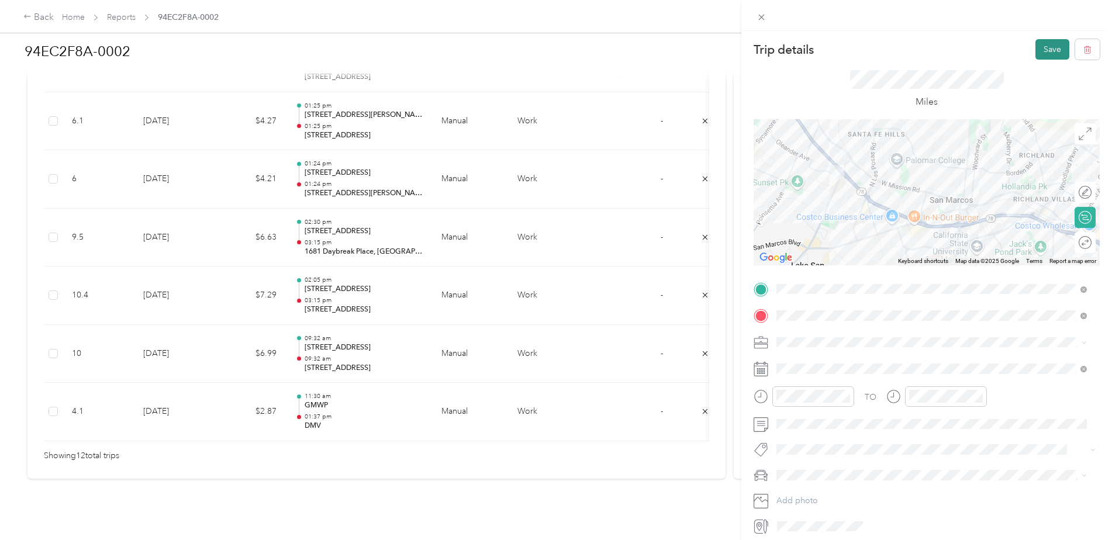
click at [1037, 49] on button "Save" at bounding box center [1052, 49] width 34 height 20
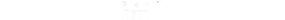
scroll to position [234, 0]
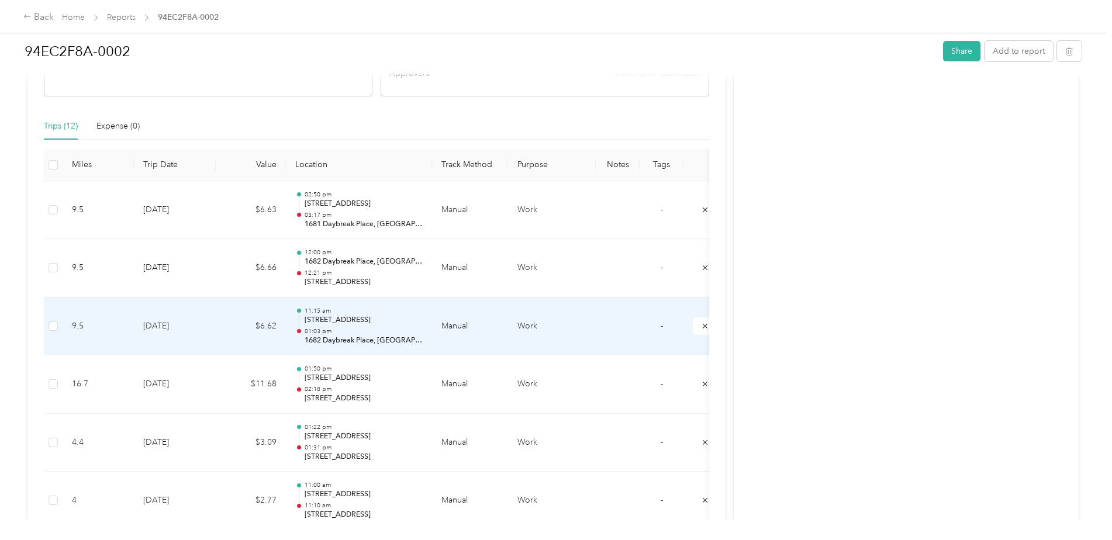
click at [183, 246] on td "[DATE]" at bounding box center [175, 268] width 82 height 58
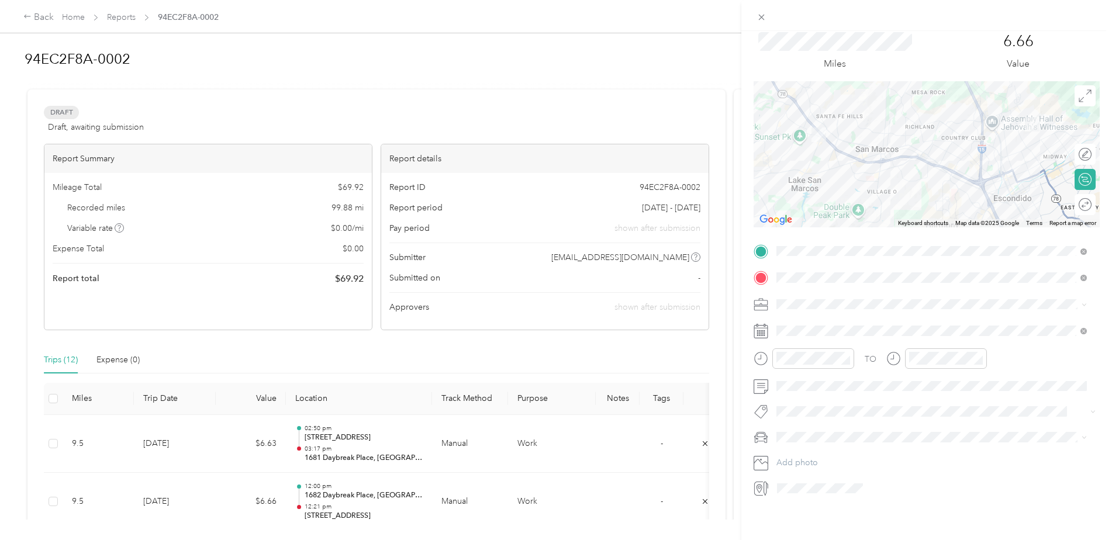
scroll to position [46, 0]
drag, startPoint x: 592, startPoint y: 112, endPoint x: 680, endPoint y: 105, distance: 88.5
click at [596, 110] on div "Trip details Save This trip cannot be edited because it is either under review,…" at bounding box center [556, 270] width 1112 height 540
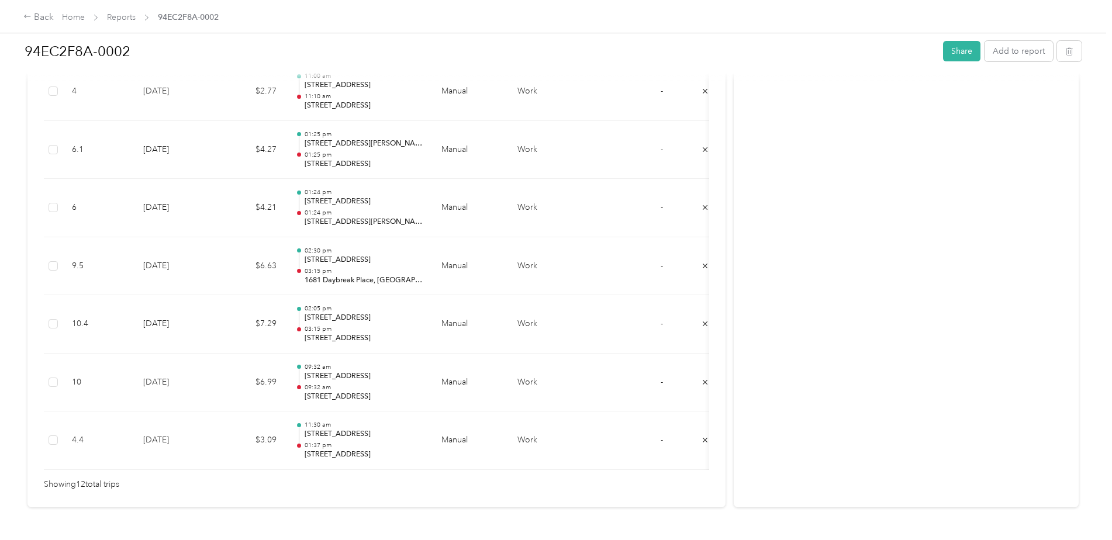
scroll to position [0, 0]
